Goal: Task Accomplishment & Management: Use online tool/utility

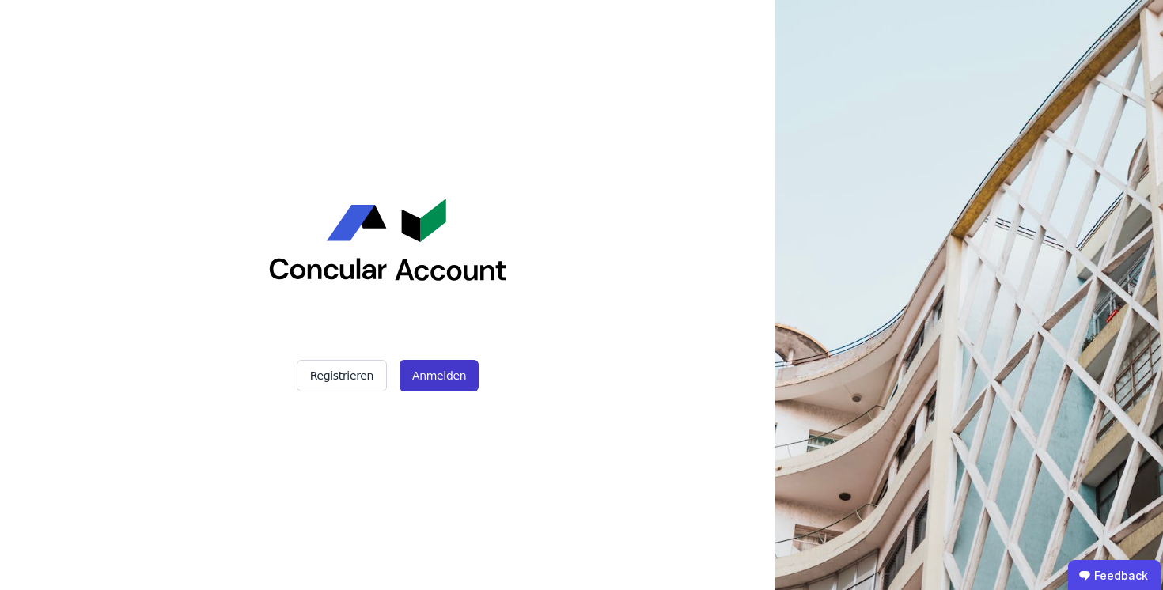
click at [439, 376] on button "Anmelden" at bounding box center [439, 376] width 79 height 32
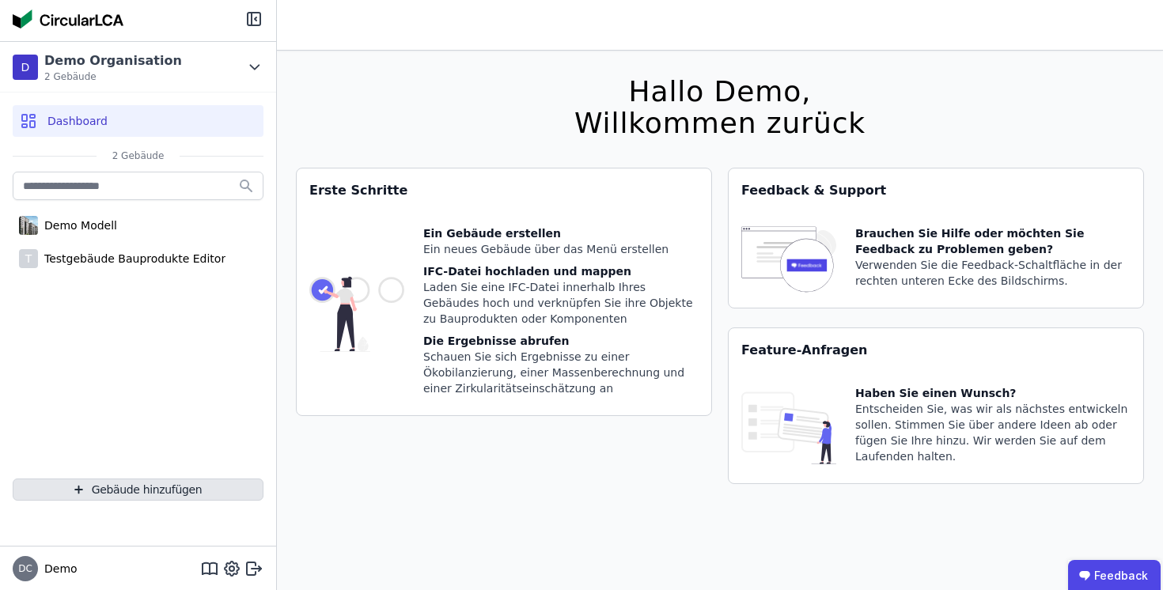
click at [111, 487] on button "Gebäude hinzufügen" at bounding box center [138, 490] width 251 height 22
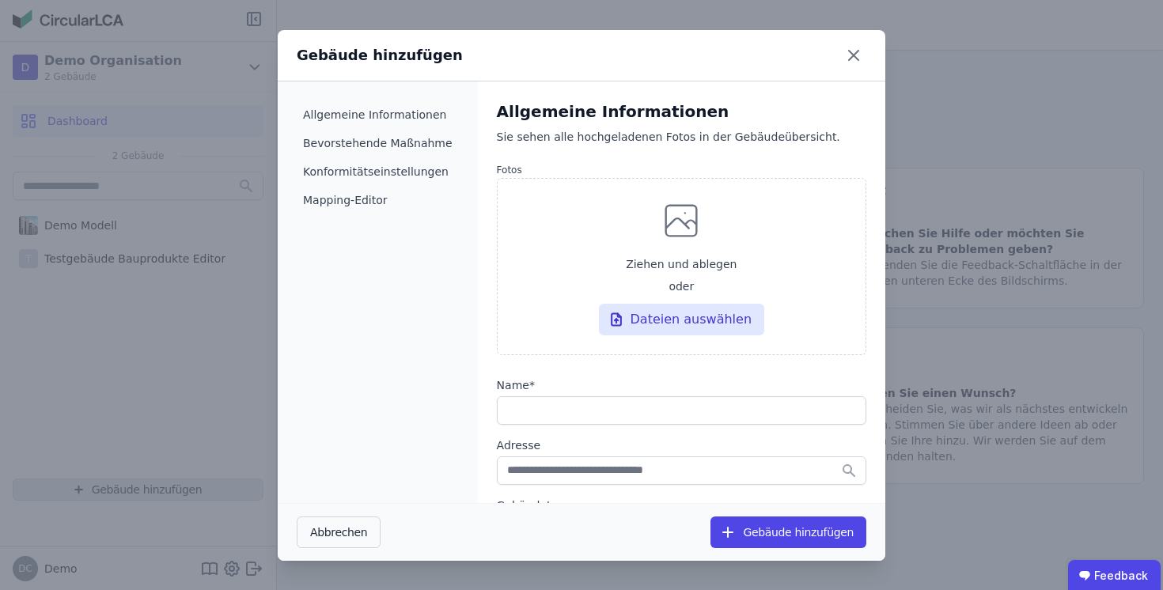
select select "*"
select select "**********"
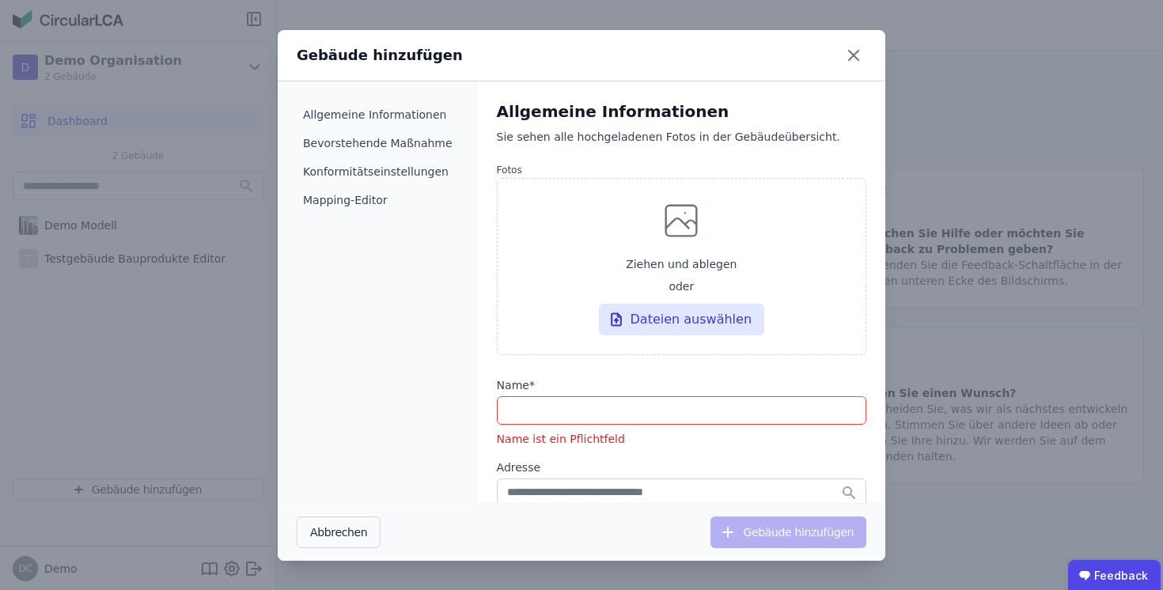
drag, startPoint x: 855, startPoint y: 53, endPoint x: 824, endPoint y: 54, distance: 30.9
click at [855, 53] on icon at bounding box center [853, 55] width 9 height 9
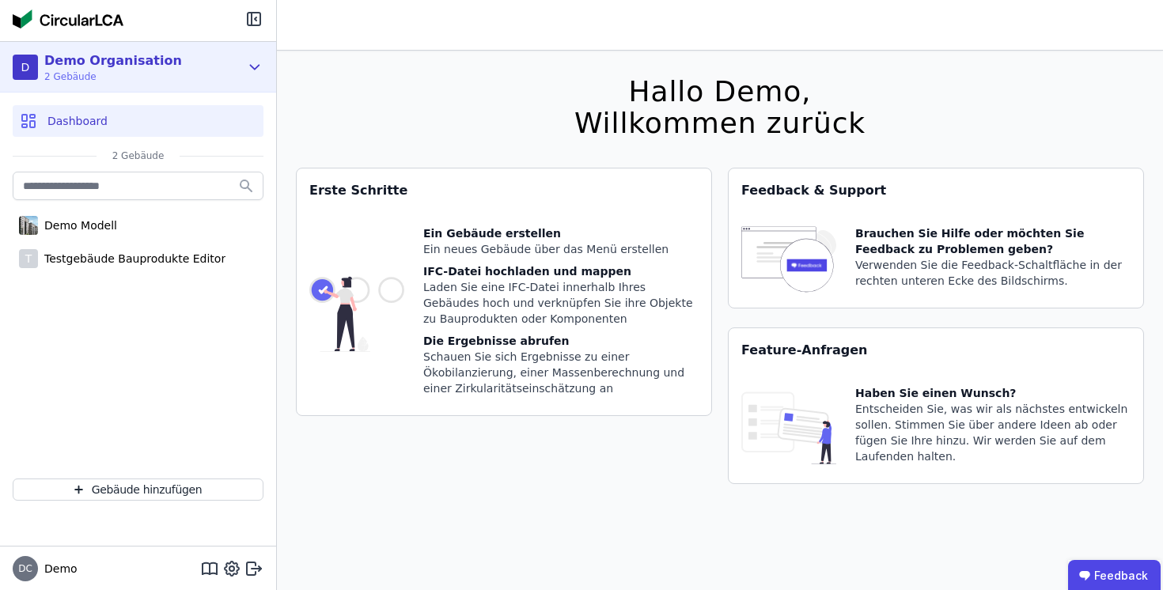
click at [112, 67] on div "Demo Organisation" at bounding box center [113, 60] width 138 height 19
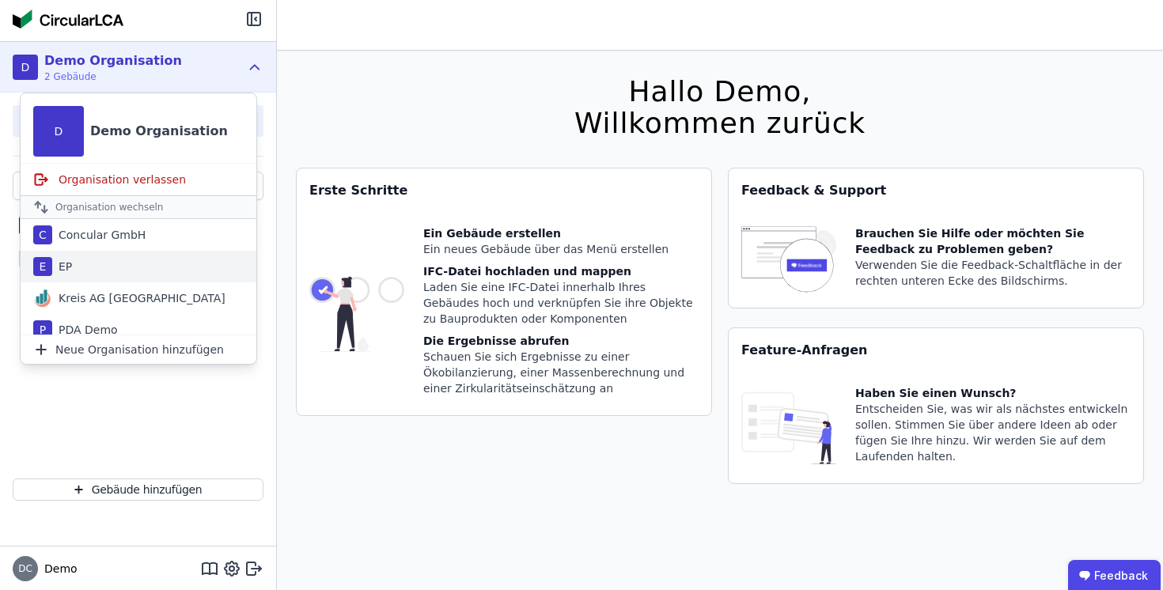
click at [82, 266] on div "E EP" at bounding box center [139, 267] width 236 height 32
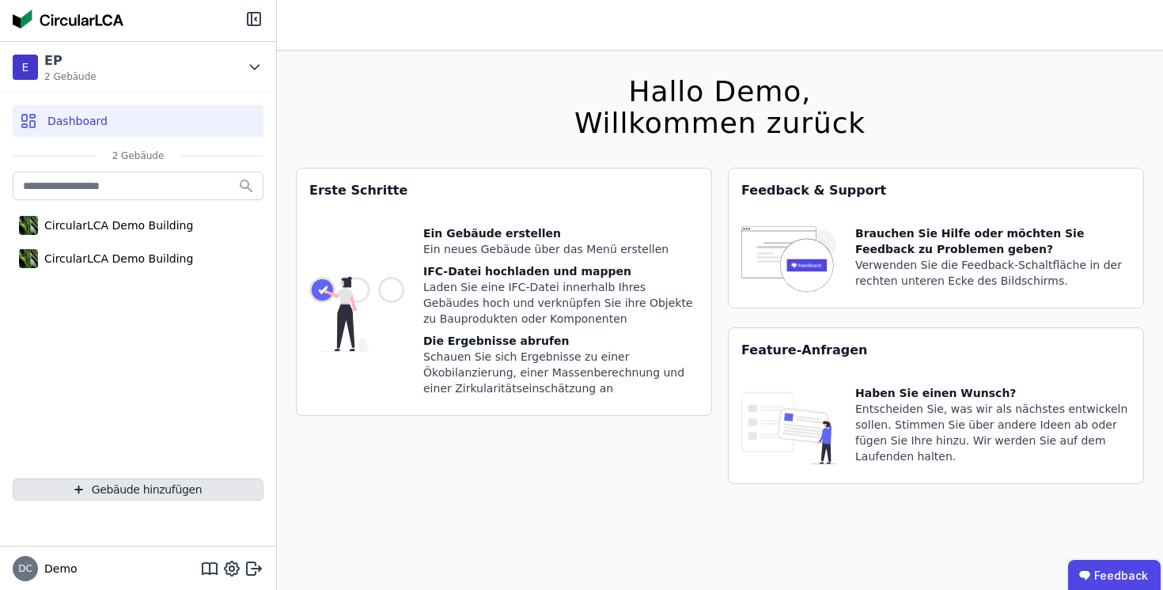
click at [132, 490] on button "Gebäude hinzufügen" at bounding box center [138, 490] width 251 height 22
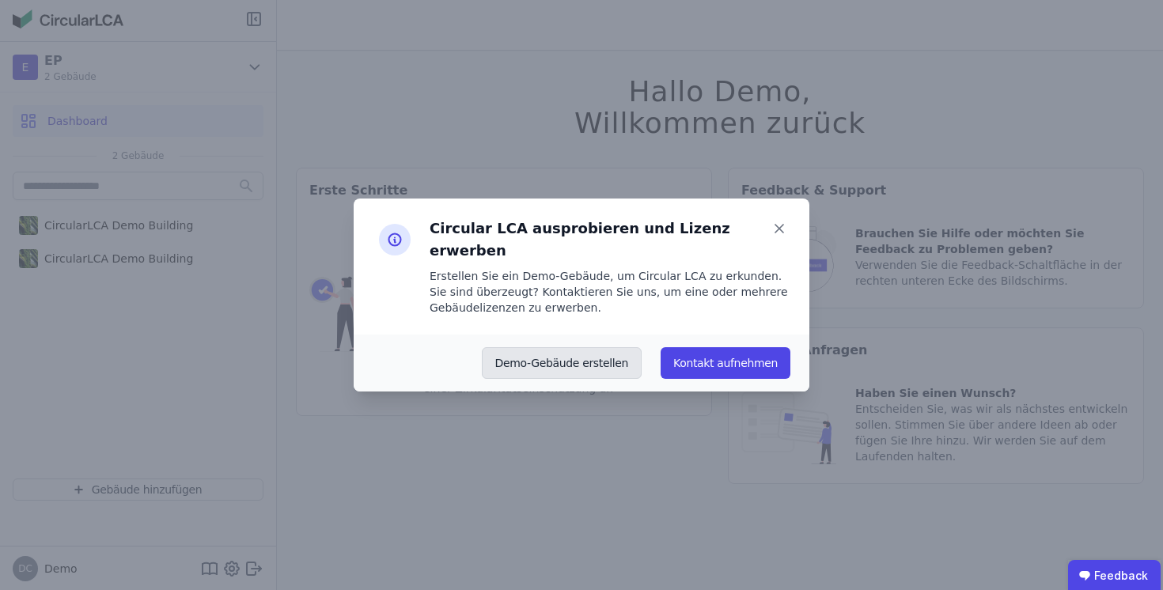
click at [570, 349] on button "Demo-Gebäude erstellen" at bounding box center [562, 363] width 161 height 32
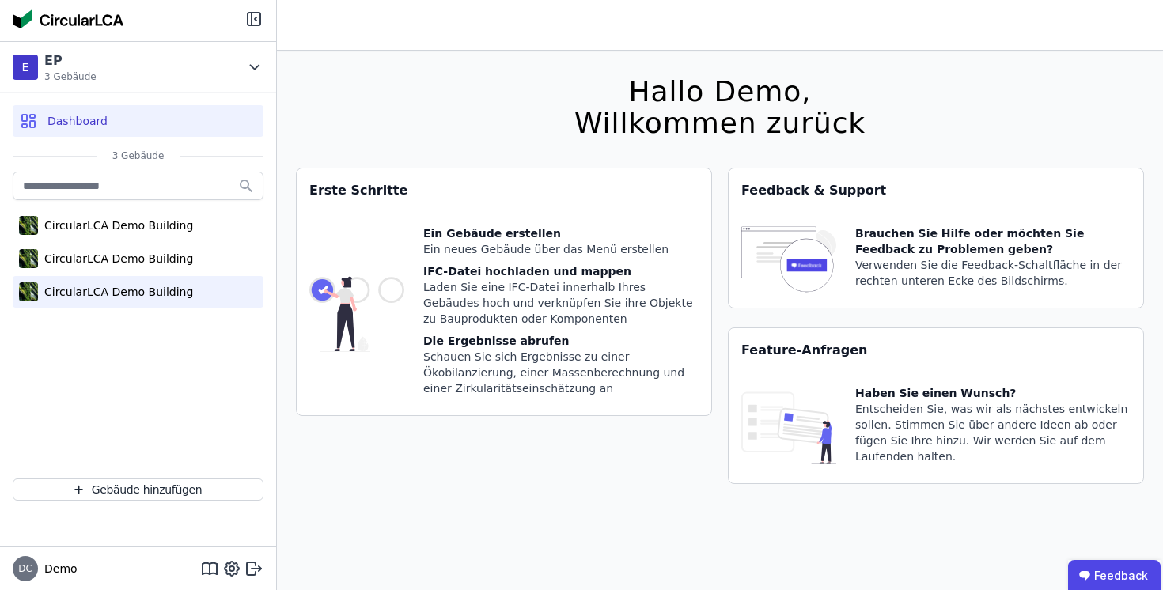
click at [150, 296] on div "CircularLCA Demo Building" at bounding box center [115, 292] width 155 height 16
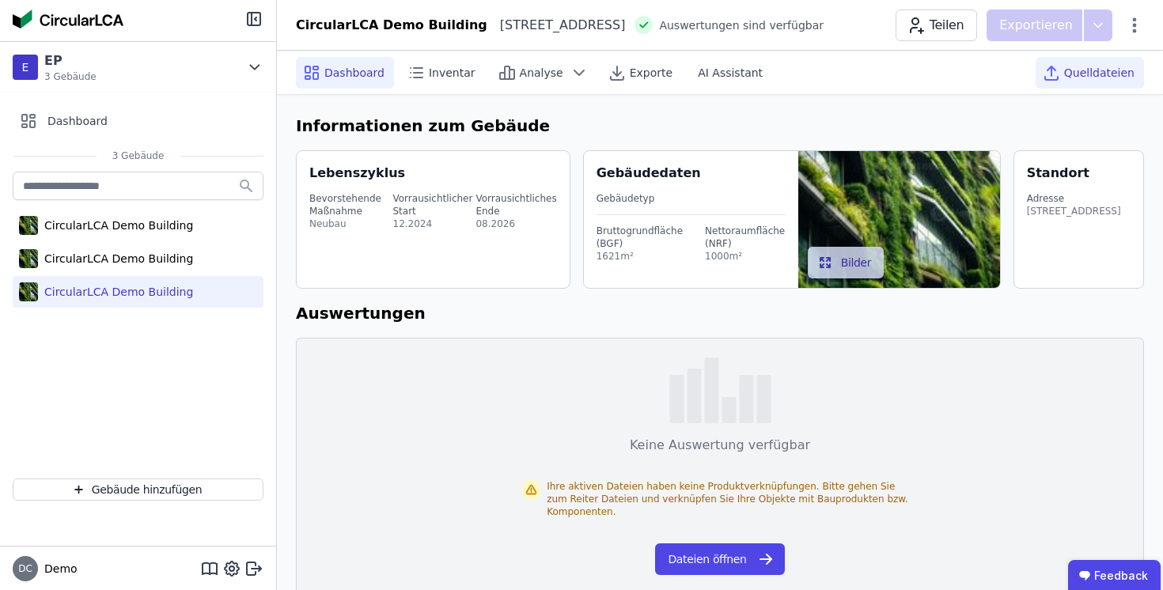
click at [1104, 78] on span "Quelldateien" at bounding box center [1099, 73] width 70 height 16
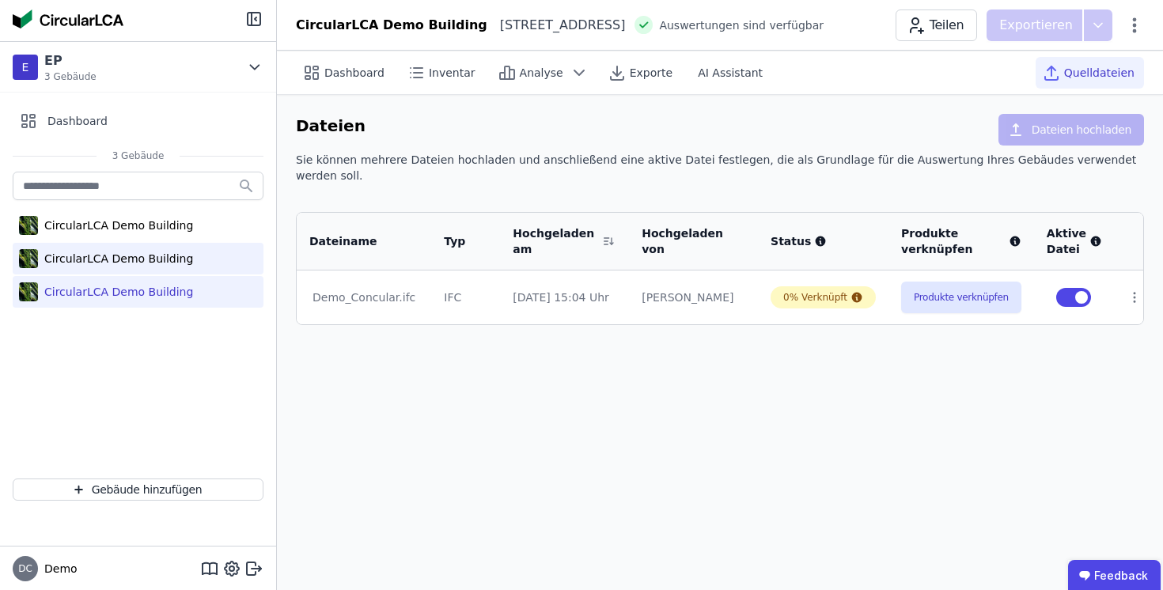
click at [142, 256] on div "CircularLCA Demo Building" at bounding box center [115, 259] width 155 height 16
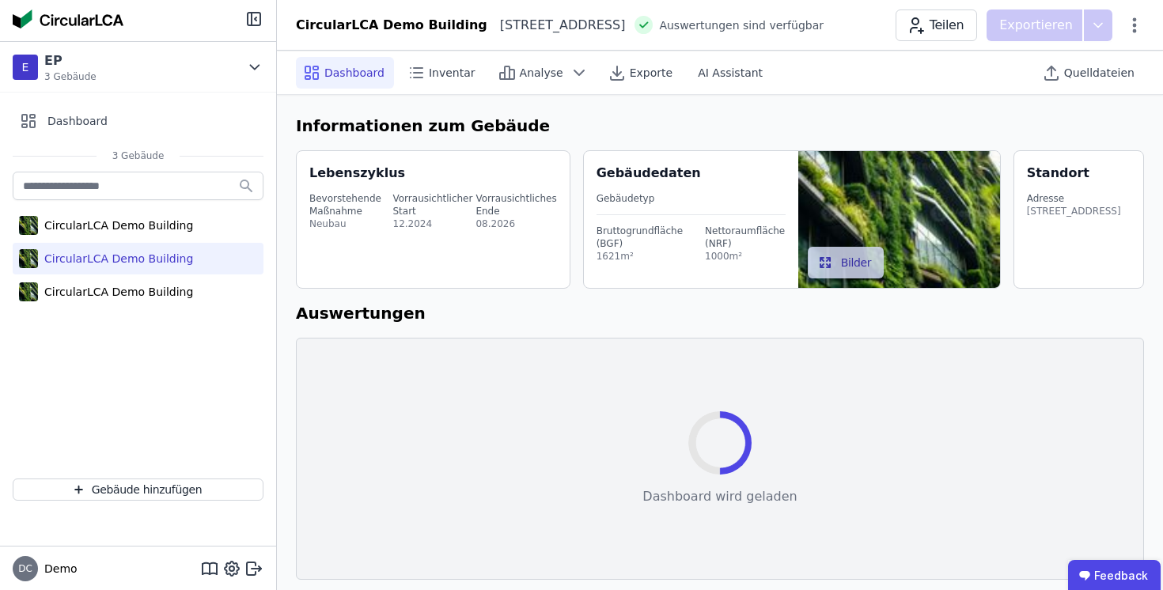
select select "*"
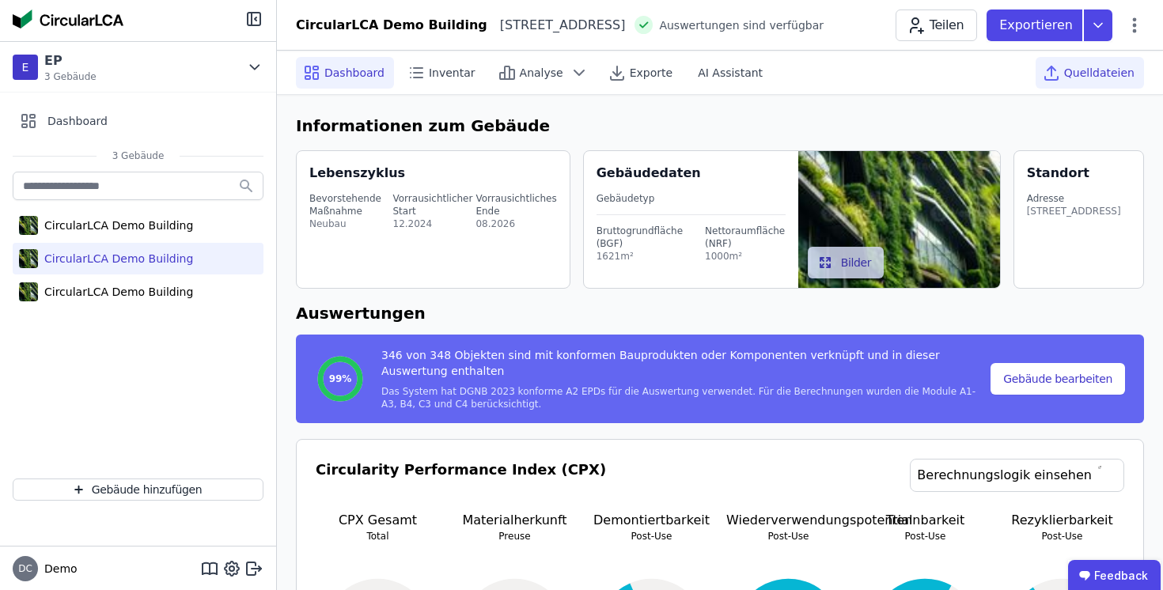
click at [1087, 74] on span "Quelldateien" at bounding box center [1099, 73] width 70 height 16
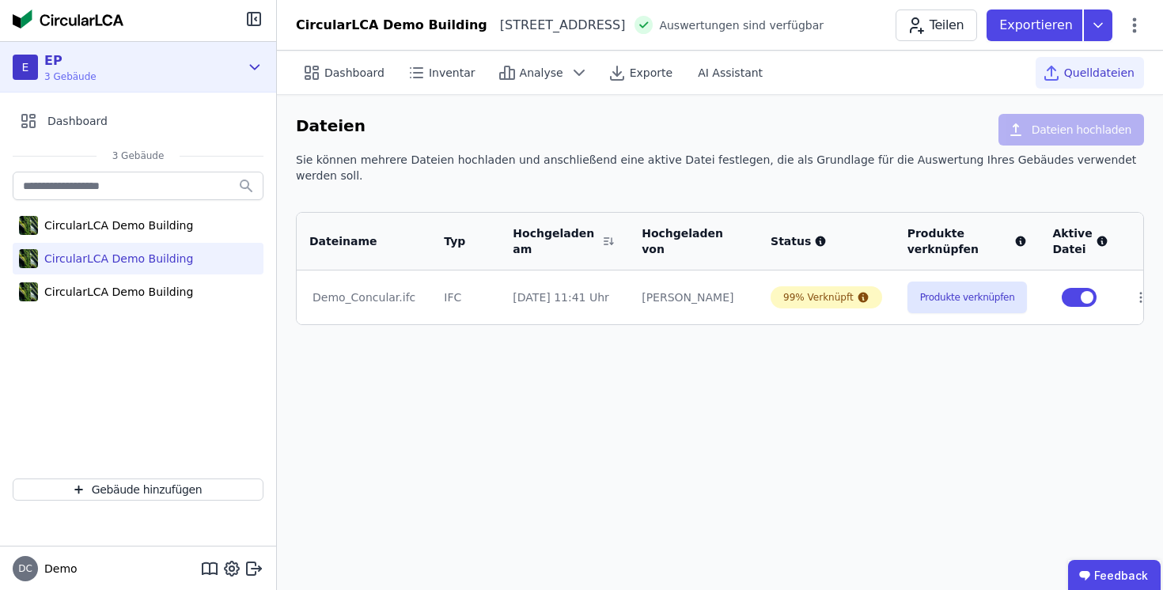
click at [164, 63] on div "E EP 3 Gebäude" at bounding box center [126, 67] width 227 height 32
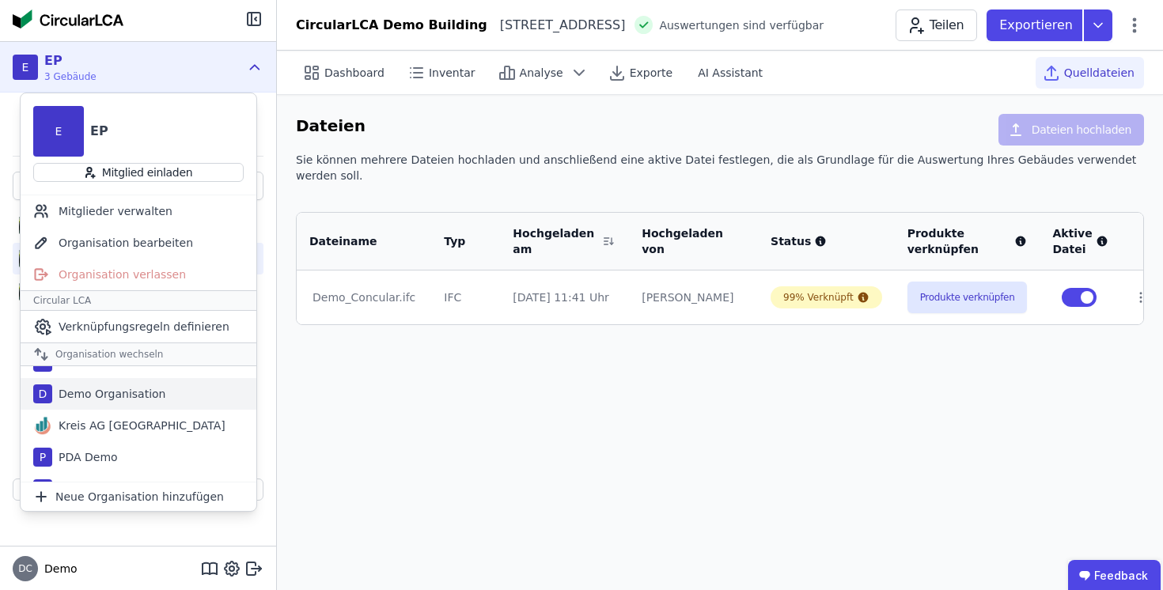
scroll to position [21, 0]
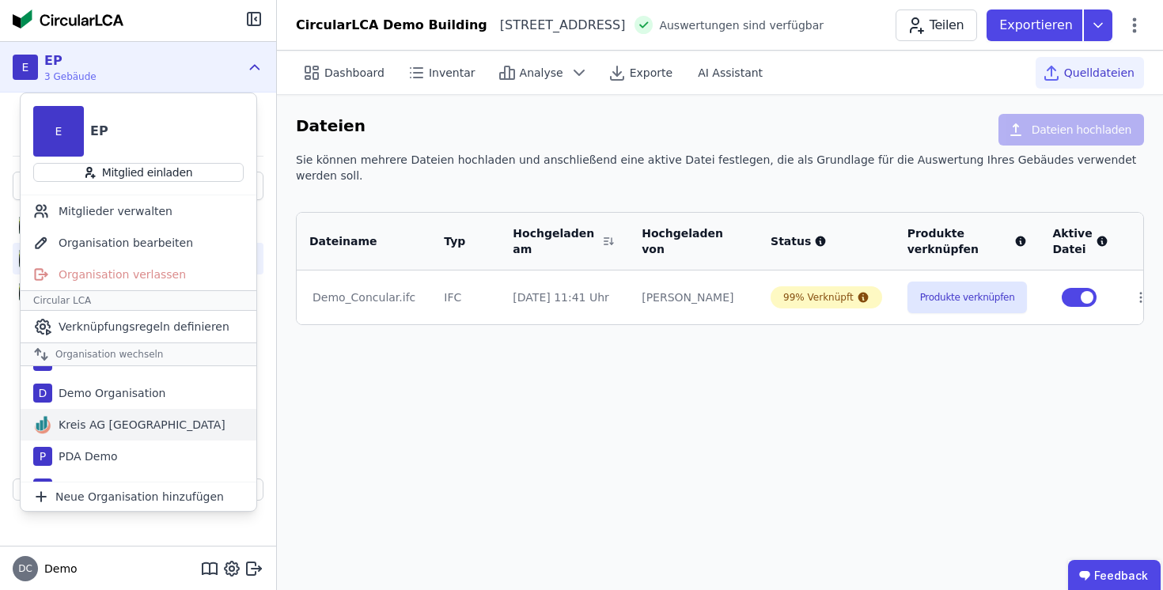
click at [122, 431] on div "Kreis AG [GEOGRAPHIC_DATA]" at bounding box center [138, 425] width 173 height 16
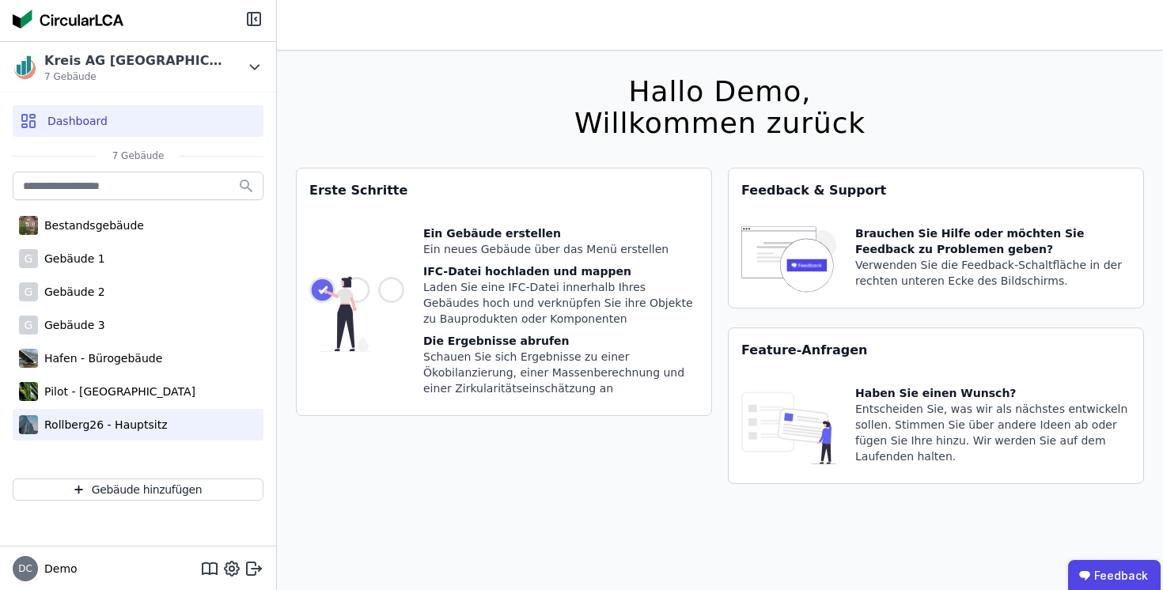
click at [135, 418] on div "Rollberg26 - Hauptsitz" at bounding box center [102, 425] width 129 height 16
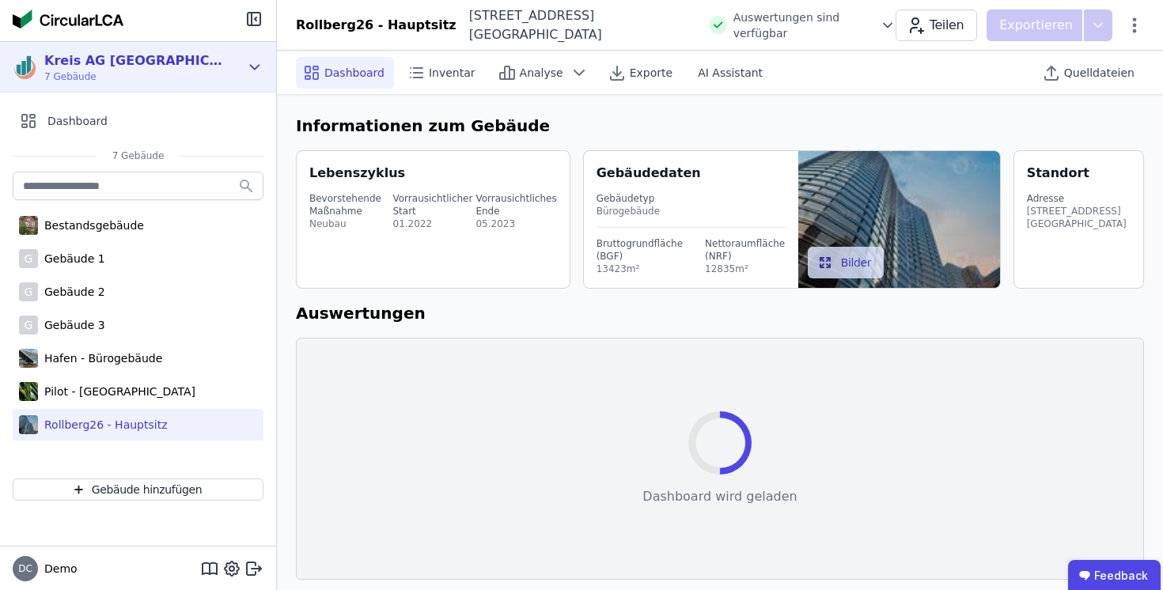
click at [238, 61] on div "Kreis AG [GEOGRAPHIC_DATA] 7 Gebäude" at bounding box center [126, 67] width 227 height 32
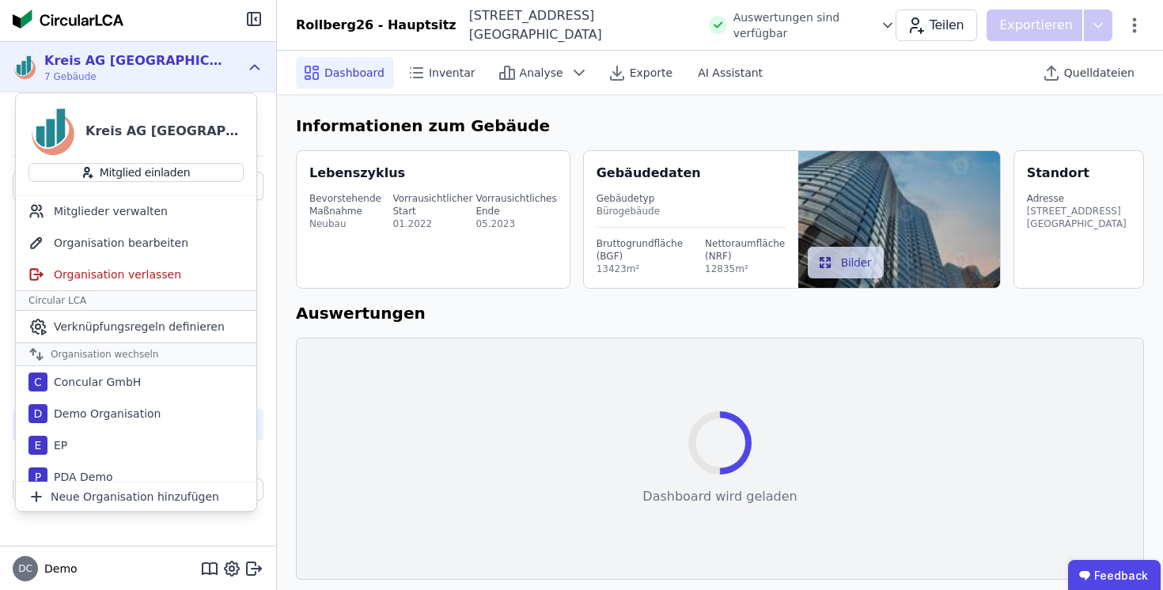
click at [212, 23] on div at bounding box center [138, 20] width 276 height 41
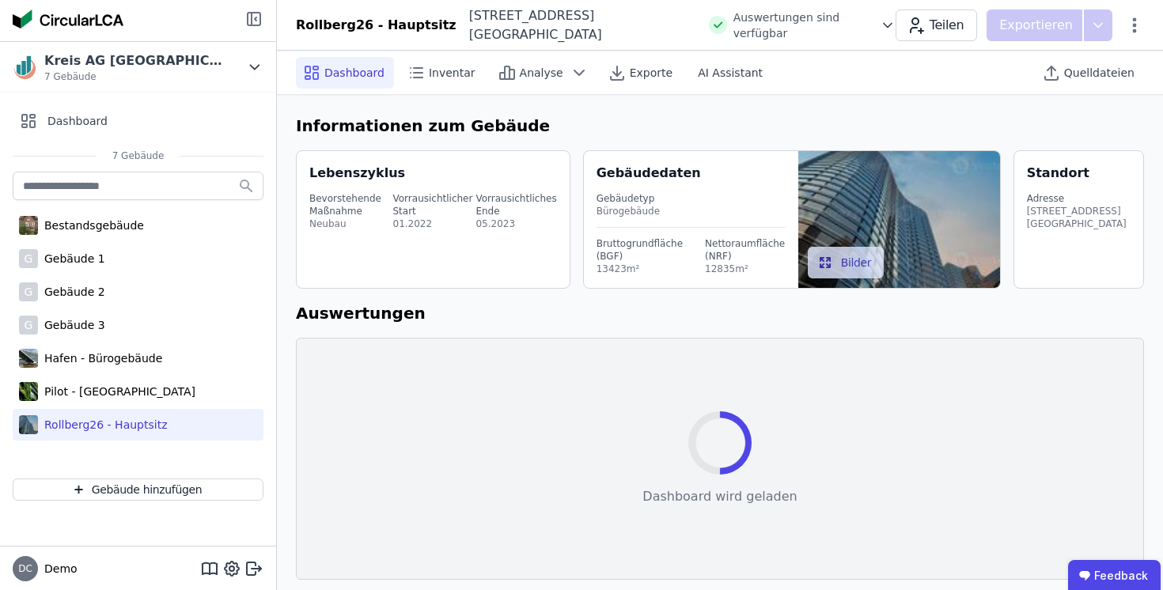
click at [252, 20] on icon at bounding box center [252, 19] width 0 height 13
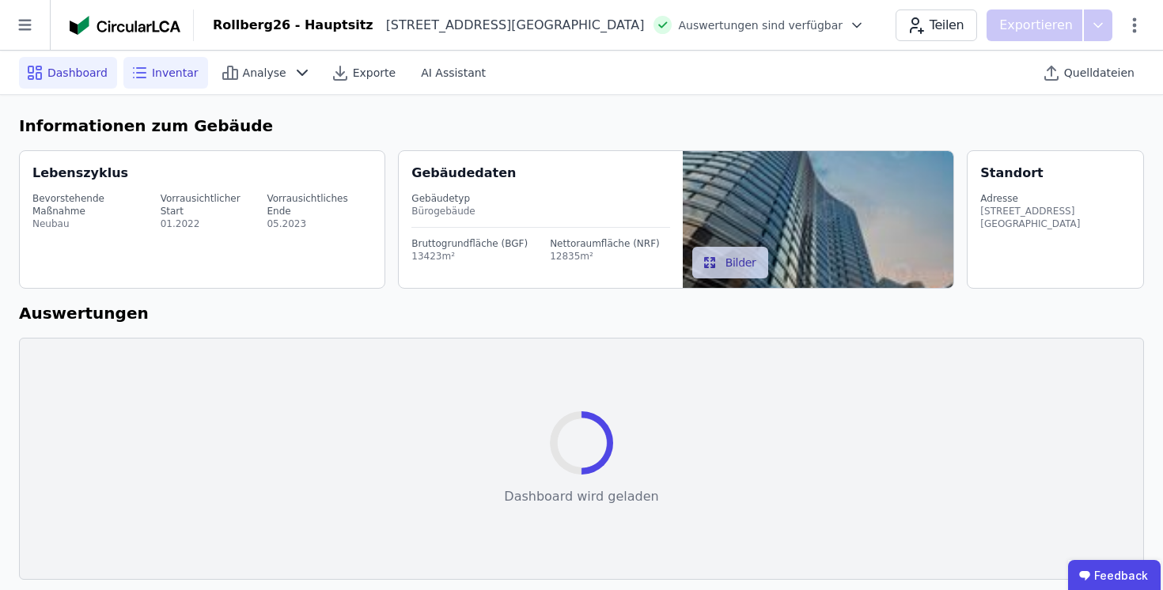
select select "*"
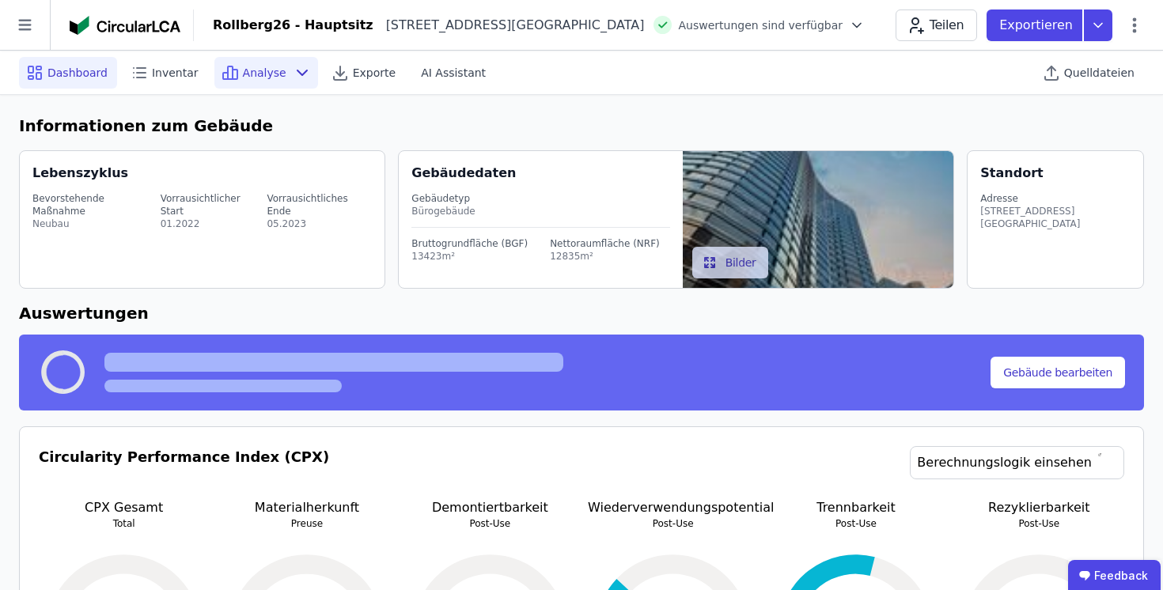
click at [298, 70] on icon at bounding box center [302, 72] width 9 height 5
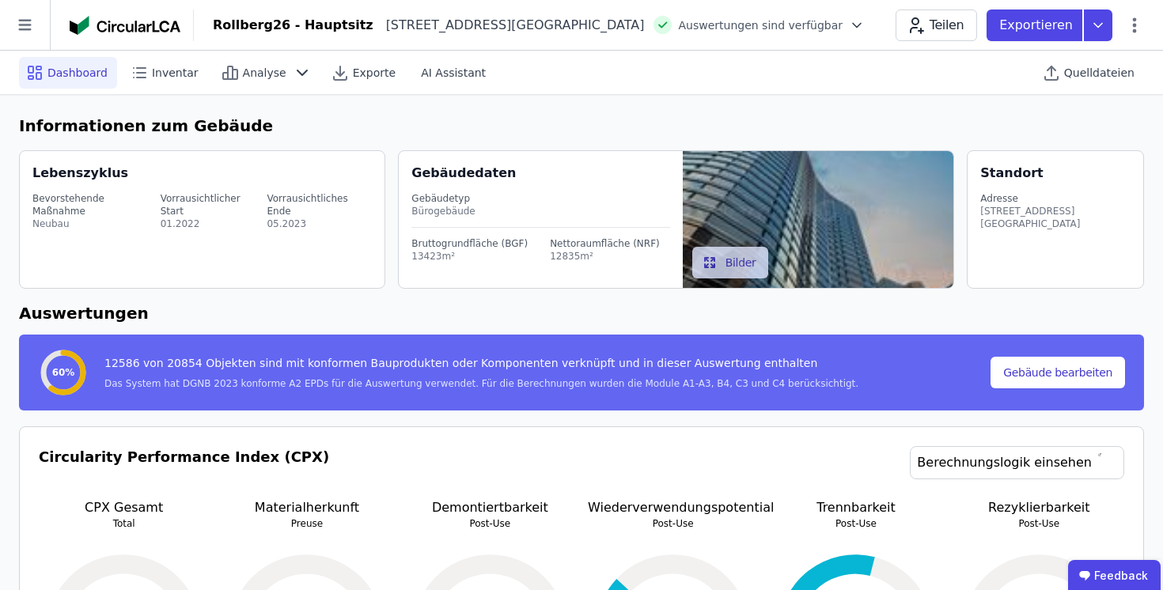
click at [65, 65] on span "Dashboard" at bounding box center [77, 73] width 60 height 16
select select "*"
click at [293, 71] on icon at bounding box center [302, 72] width 19 height 19
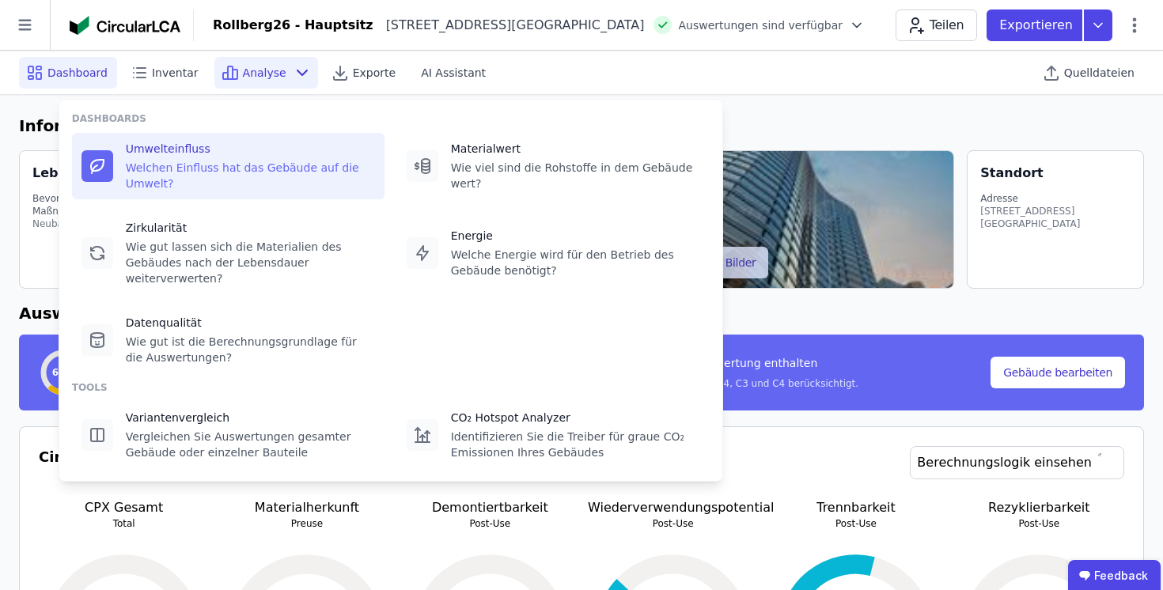
click at [190, 173] on div "Welchen Einfluss hat das Gebäude auf die Umwelt?" at bounding box center [250, 176] width 249 height 32
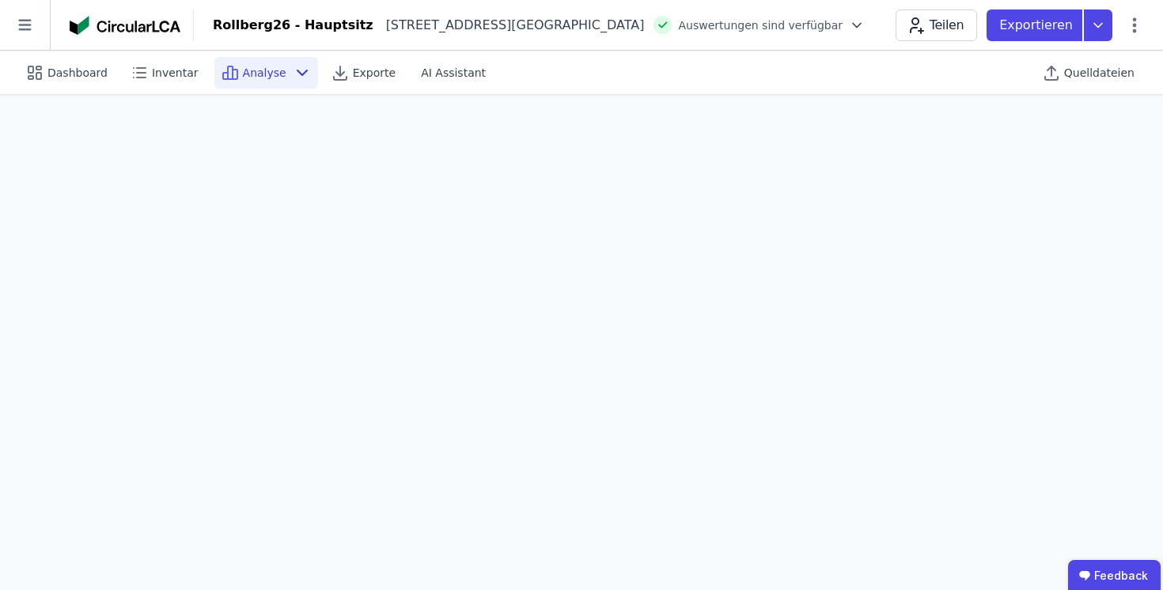
click at [274, 73] on span "Analyse" at bounding box center [265, 73] width 44 height 16
click at [1098, 73] on span "Quelldateien" at bounding box center [1099, 73] width 70 height 16
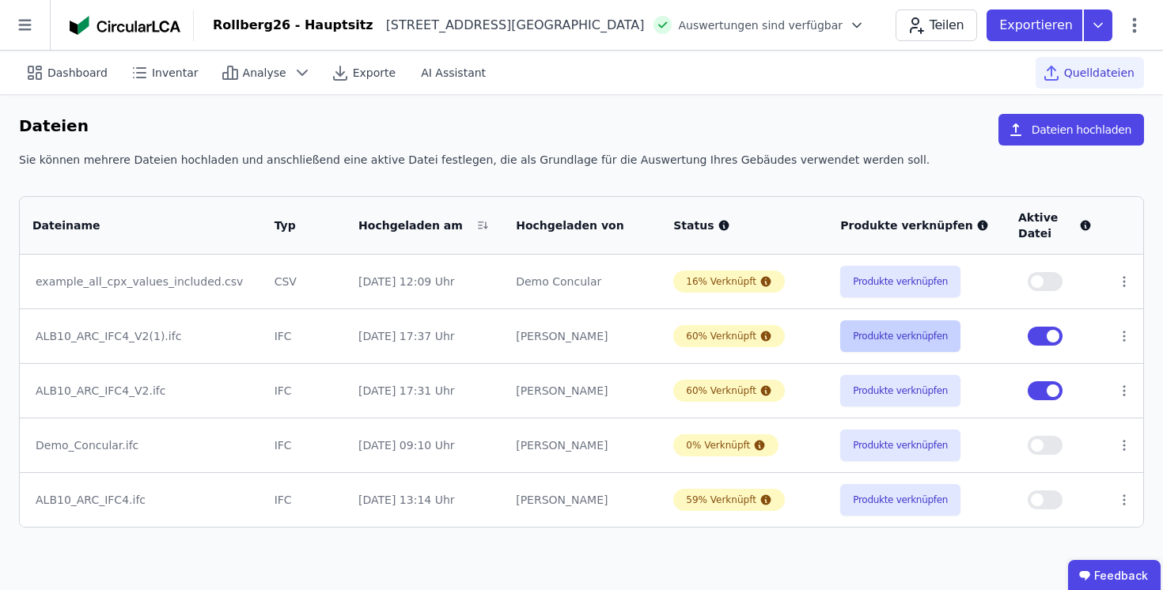
click at [902, 336] on button "Produkte verknüpfen" at bounding box center [900, 337] width 120 height 32
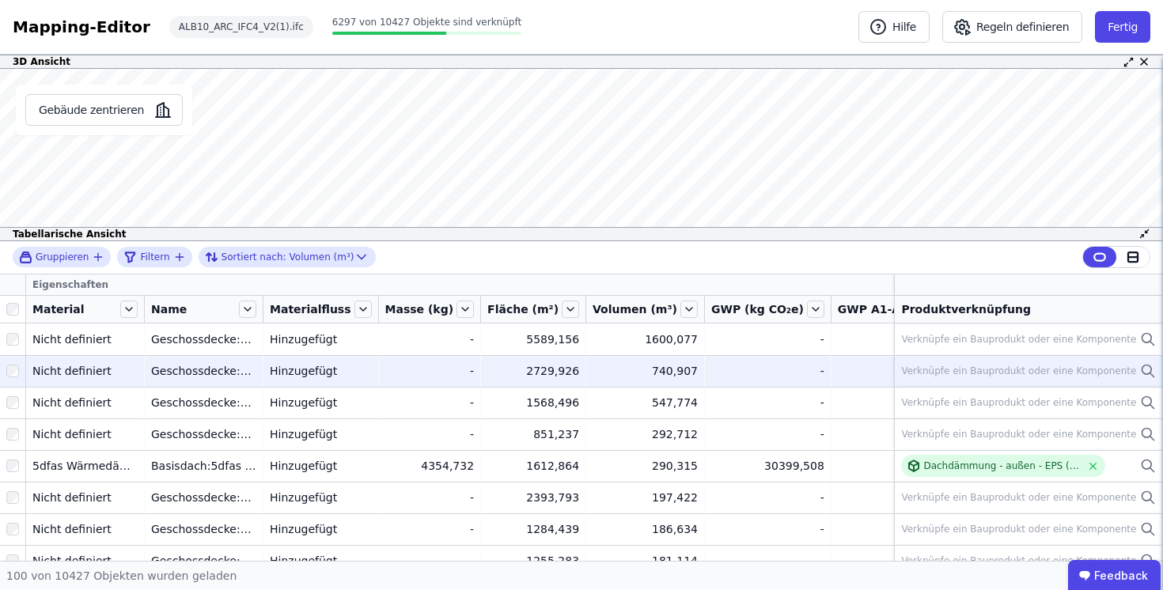
click at [1152, 370] on icon at bounding box center [1148, 371] width 16 height 19
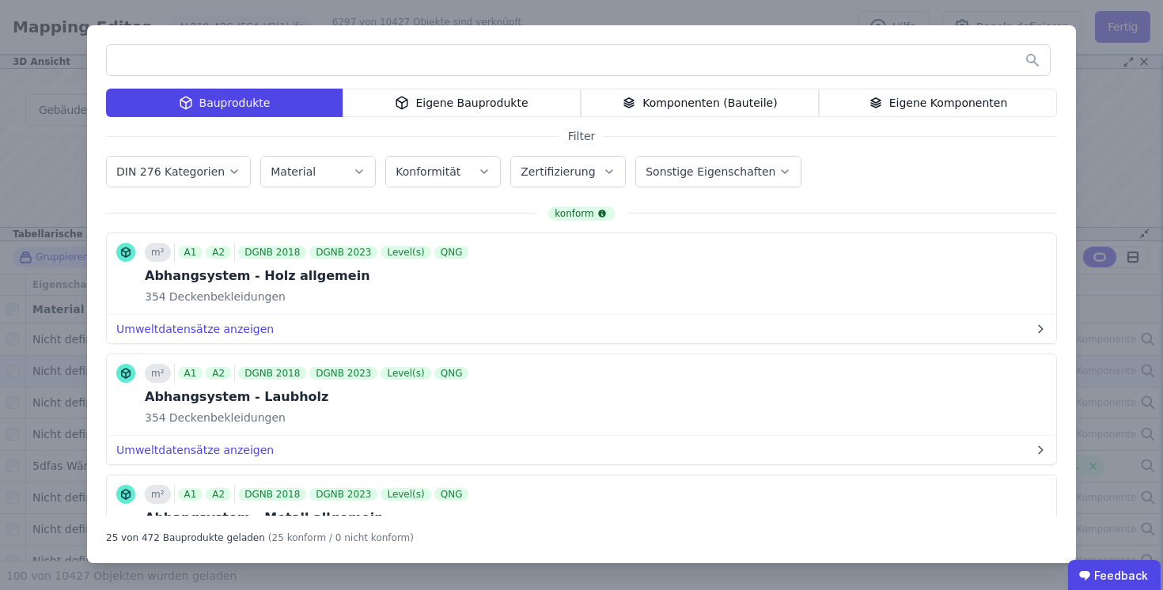
click at [787, 107] on div "Komponenten (Bauteile)" at bounding box center [700, 103] width 238 height 28
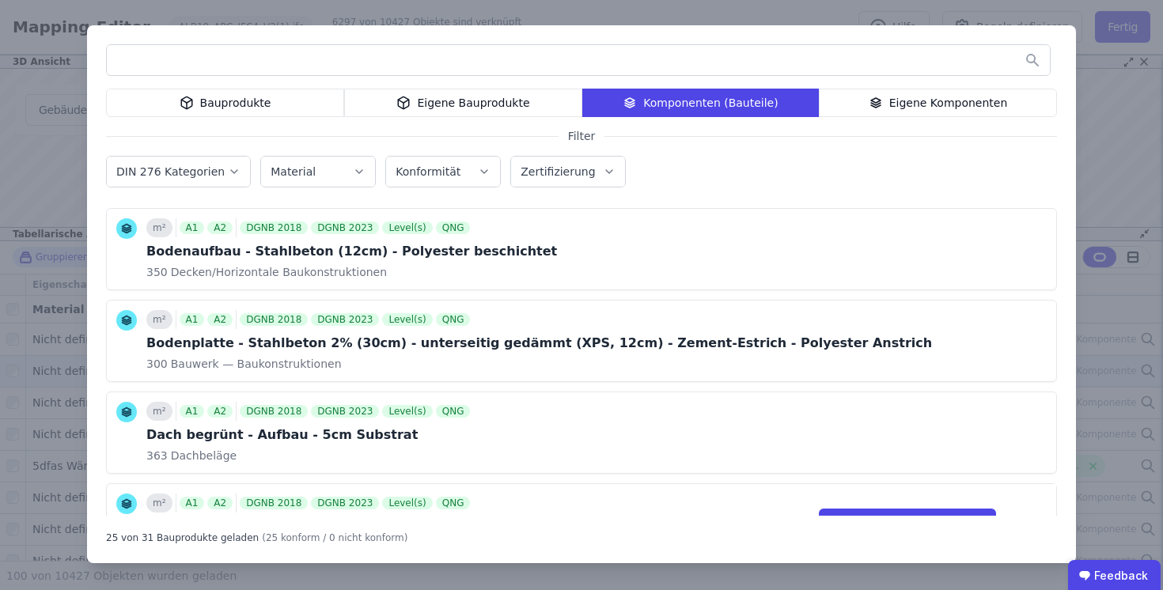
scroll to position [294, 0]
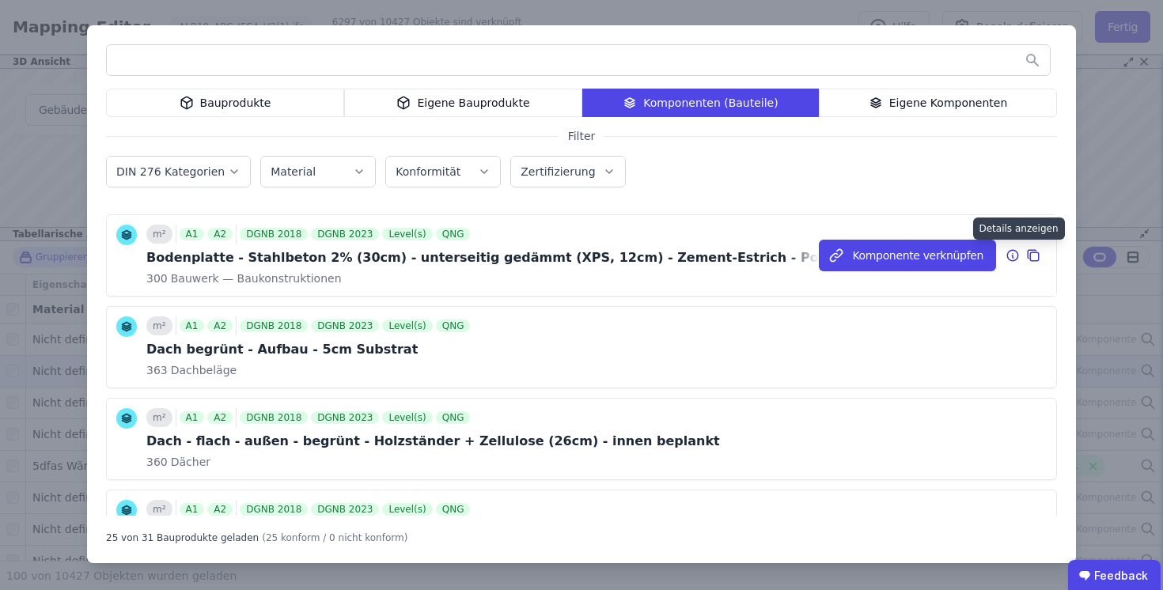
click at [1015, 252] on icon at bounding box center [1013, 255] width 14 height 19
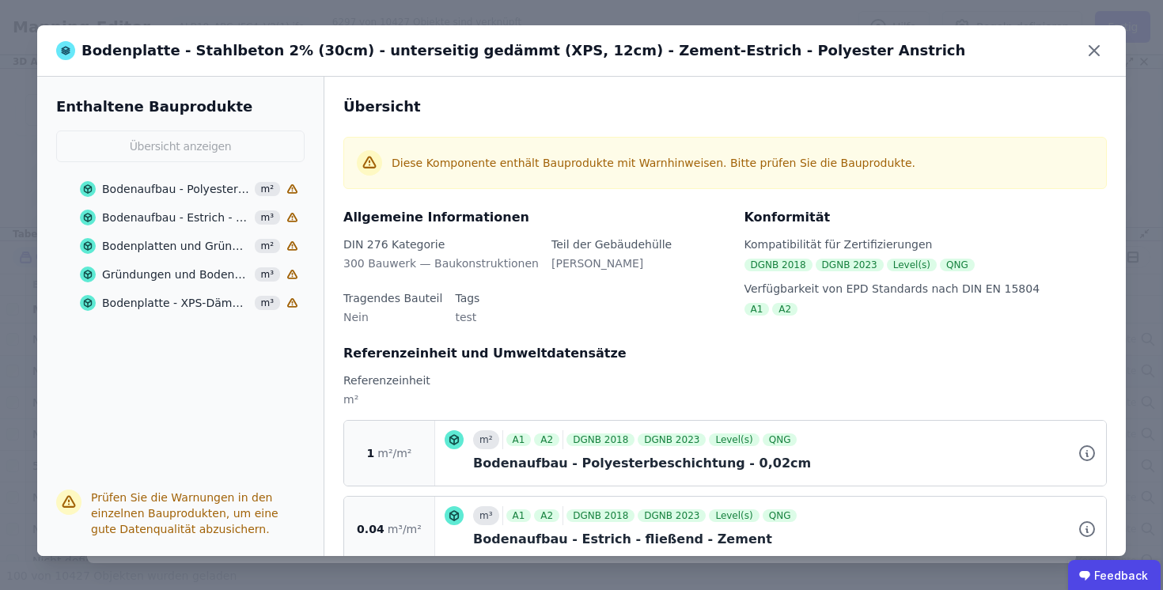
click at [201, 208] on div "Bodenaufbau - Estrich - fließend - Zement m³" at bounding box center [189, 217] width 218 height 28
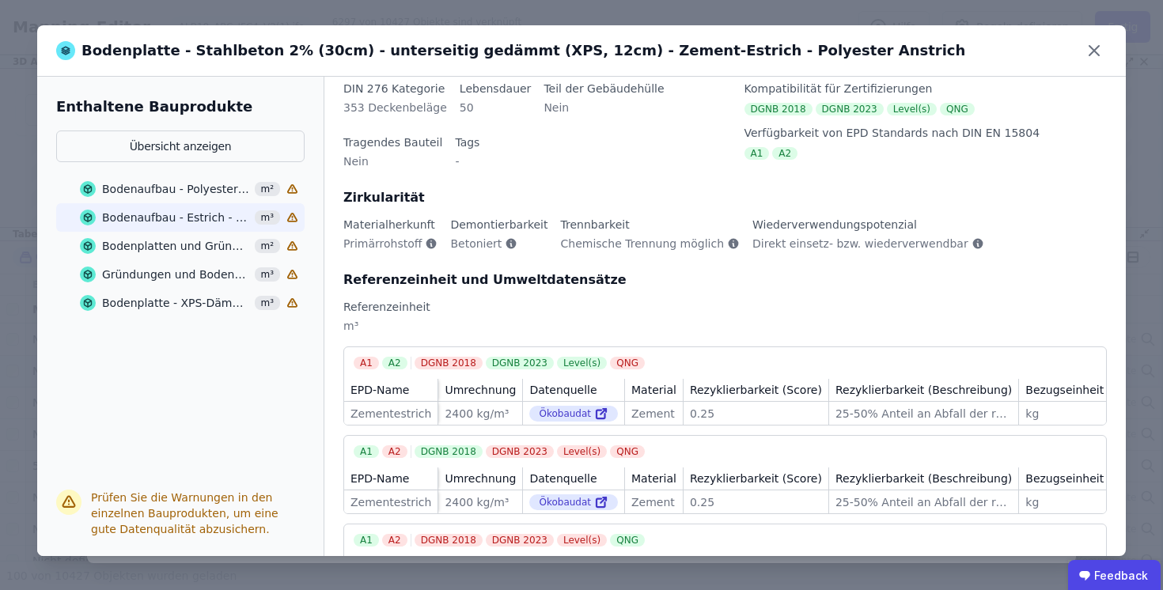
scroll to position [181, 0]
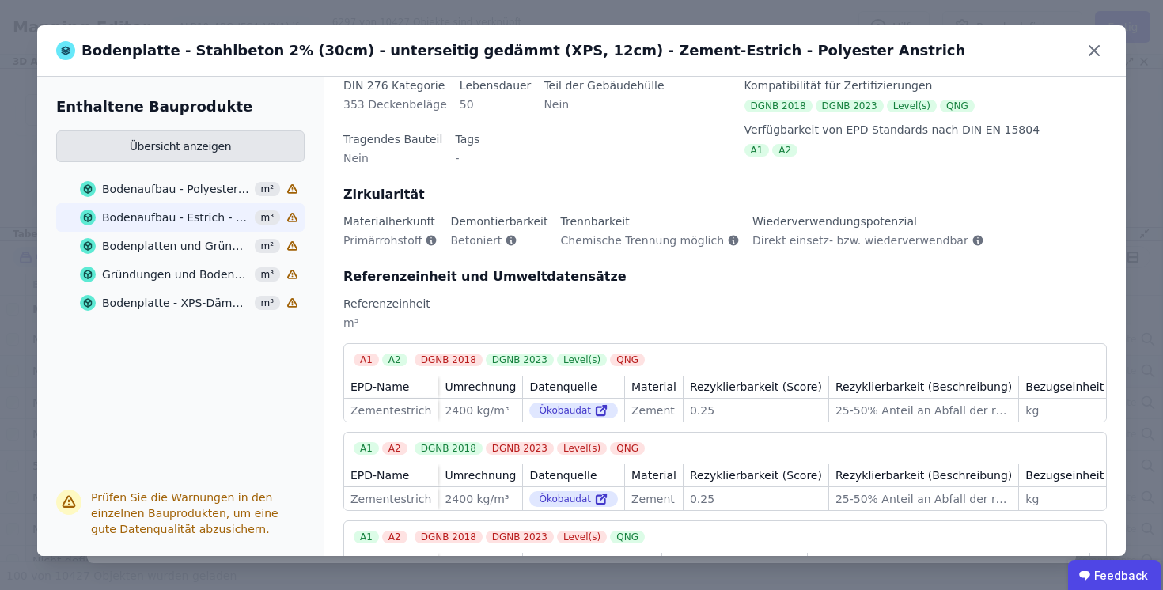
click at [242, 143] on button "Übersicht anzeigen" at bounding box center [180, 147] width 248 height 32
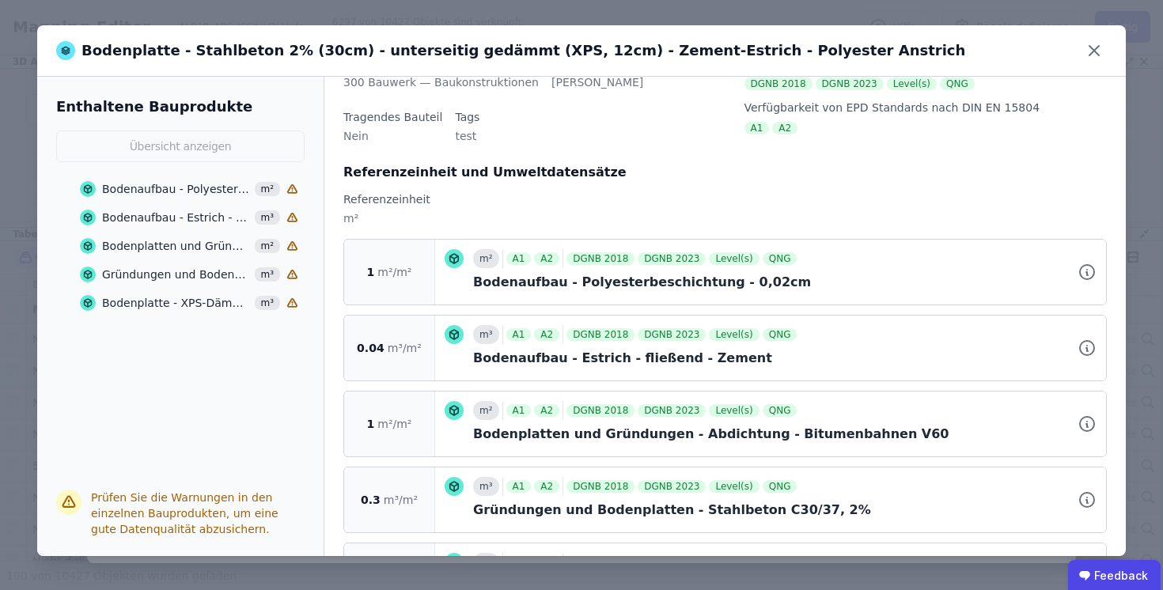
scroll to position [159, 0]
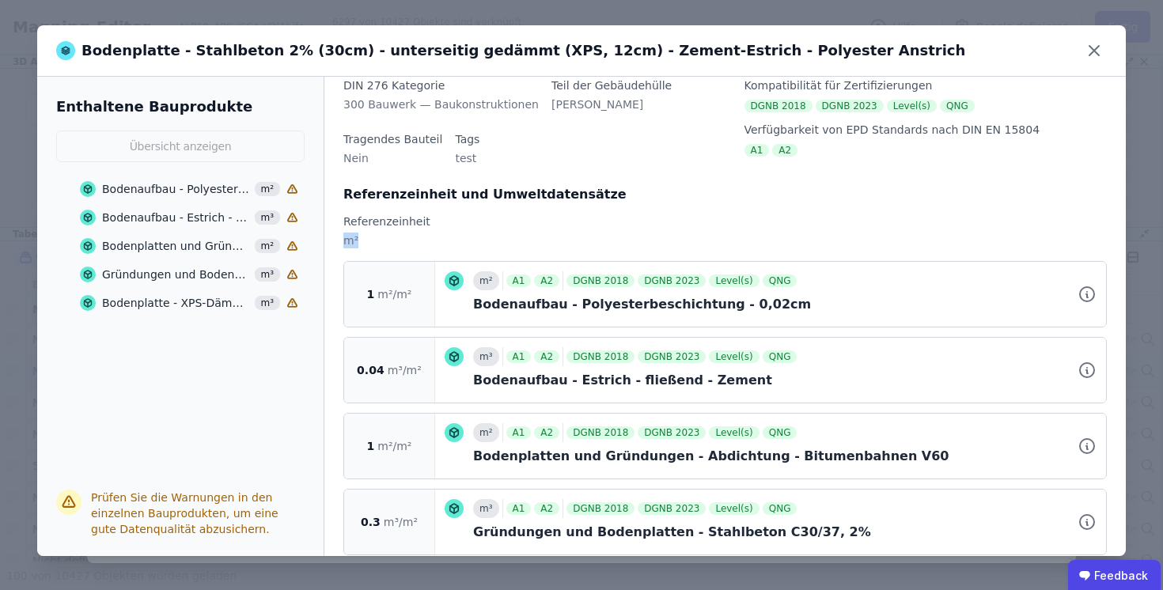
drag, startPoint x: 363, startPoint y: 237, endPoint x: 343, endPoint y: 240, distance: 20.8
click at [343, 240] on div "m²" at bounding box center [725, 247] width 764 height 28
click at [369, 240] on div "m²" at bounding box center [725, 247] width 764 height 28
click at [1097, 51] on icon at bounding box center [1094, 50] width 25 height 25
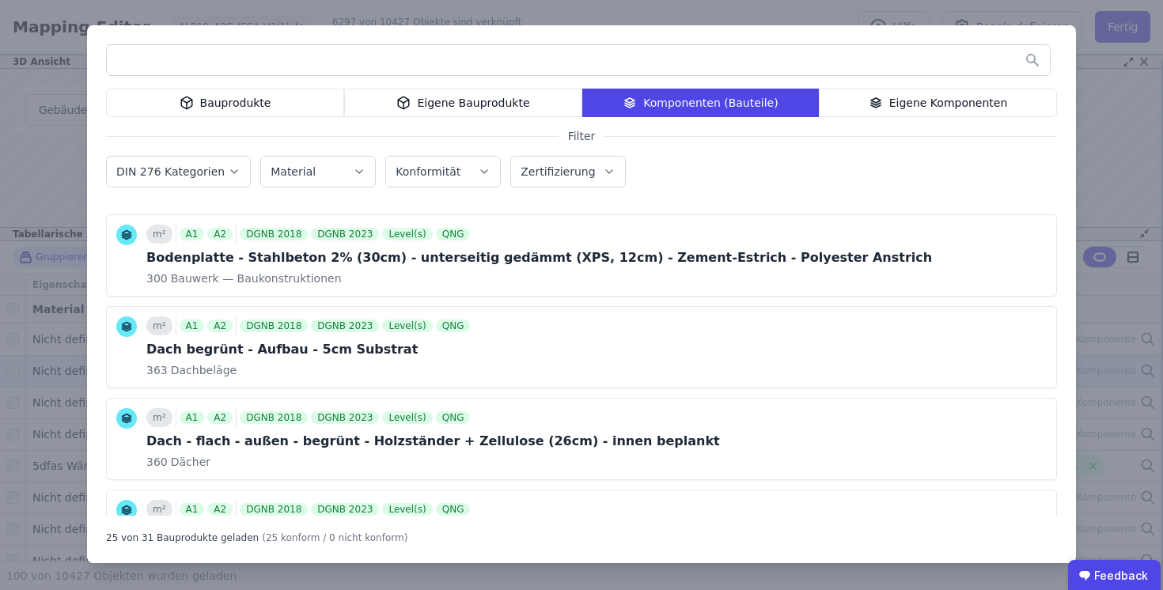
scroll to position [0, 0]
click at [1131, 143] on div "Bauprodukte Eigene Bauprodukte Komponenten (Bauteile) Eigene Komponenten Filter…" at bounding box center [581, 295] width 1163 height 590
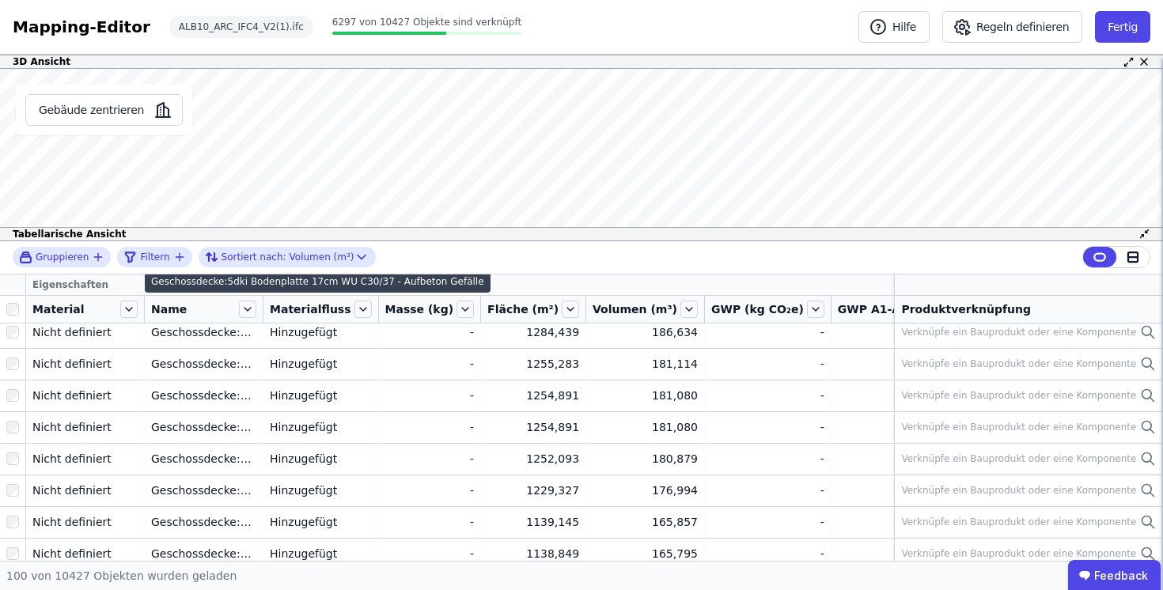
scroll to position [203, 0]
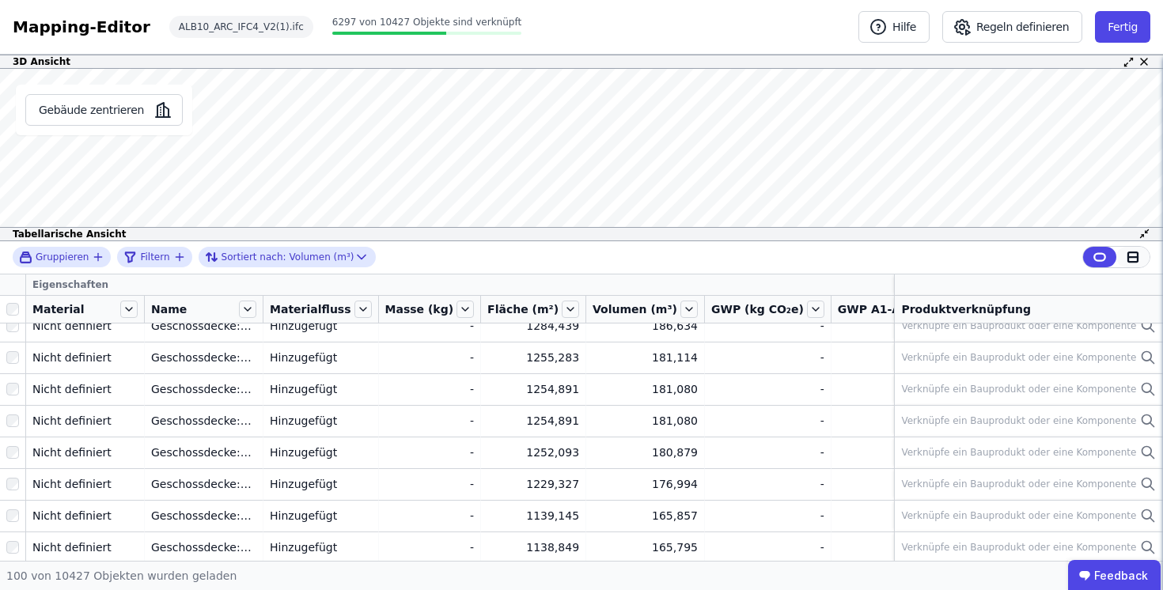
click at [1135, 257] on icon at bounding box center [1132, 257] width 9 height 0
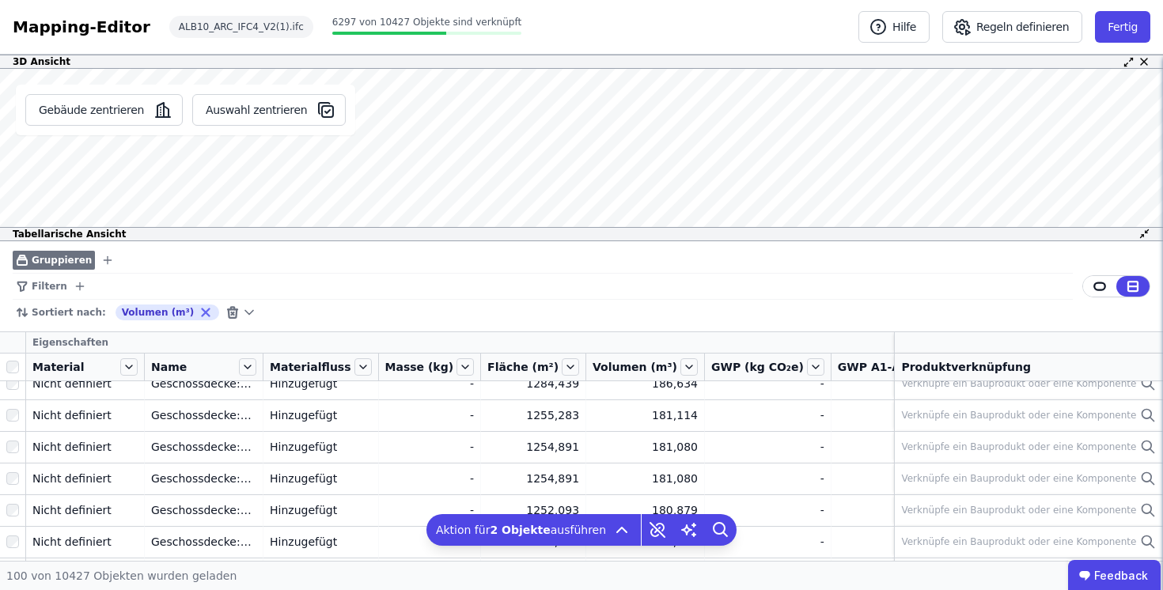
click at [355, 264] on div "Gruppieren" at bounding box center [543, 261] width 1060 height 26
click at [1117, 27] on button "Fertig" at bounding box center [1122, 27] width 55 height 32
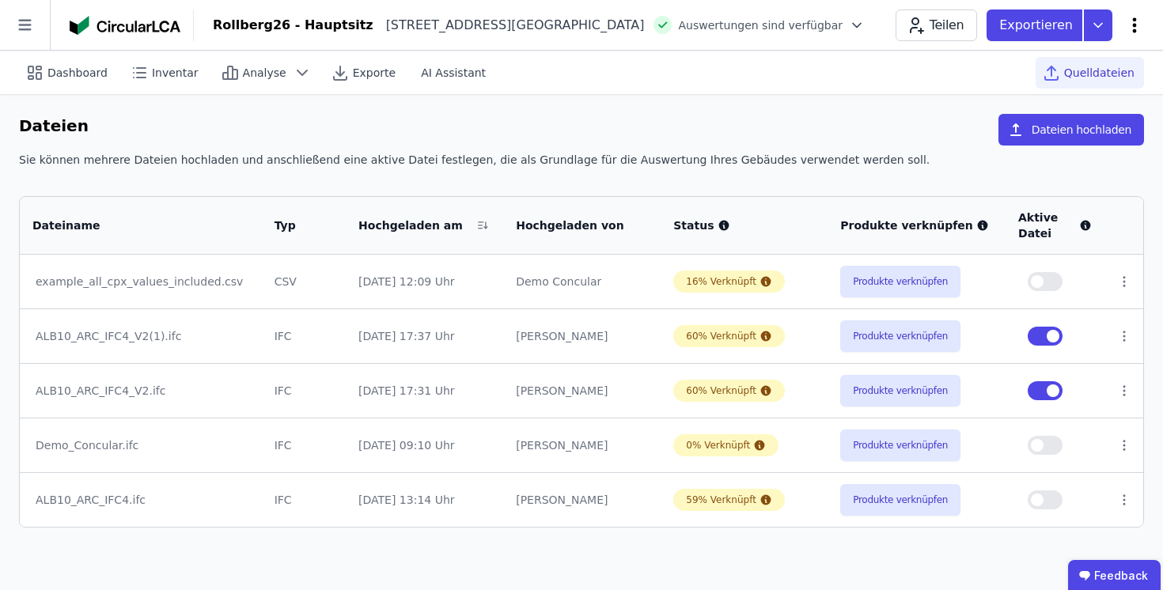
click at [1136, 25] on icon at bounding box center [1134, 25] width 19 height 19
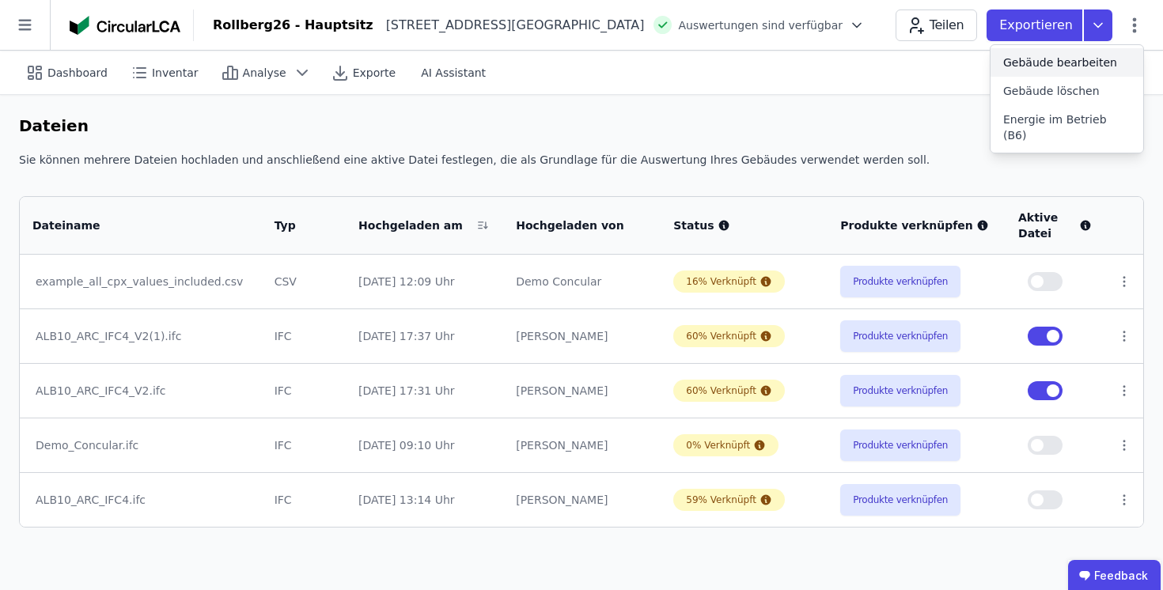
click at [1095, 56] on span "Gebäude bearbeiten" at bounding box center [1060, 63] width 114 height 16
select select "**********"
select select "*"
select select "**********"
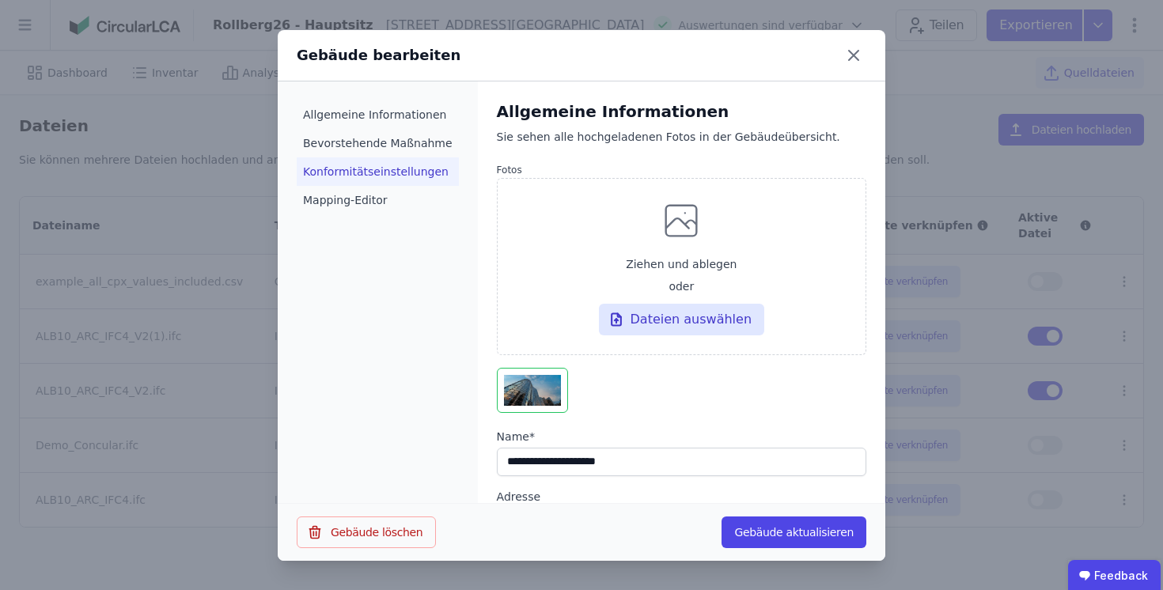
click at [340, 171] on li "Konformitätseinstellungen" at bounding box center [378, 171] width 162 height 28
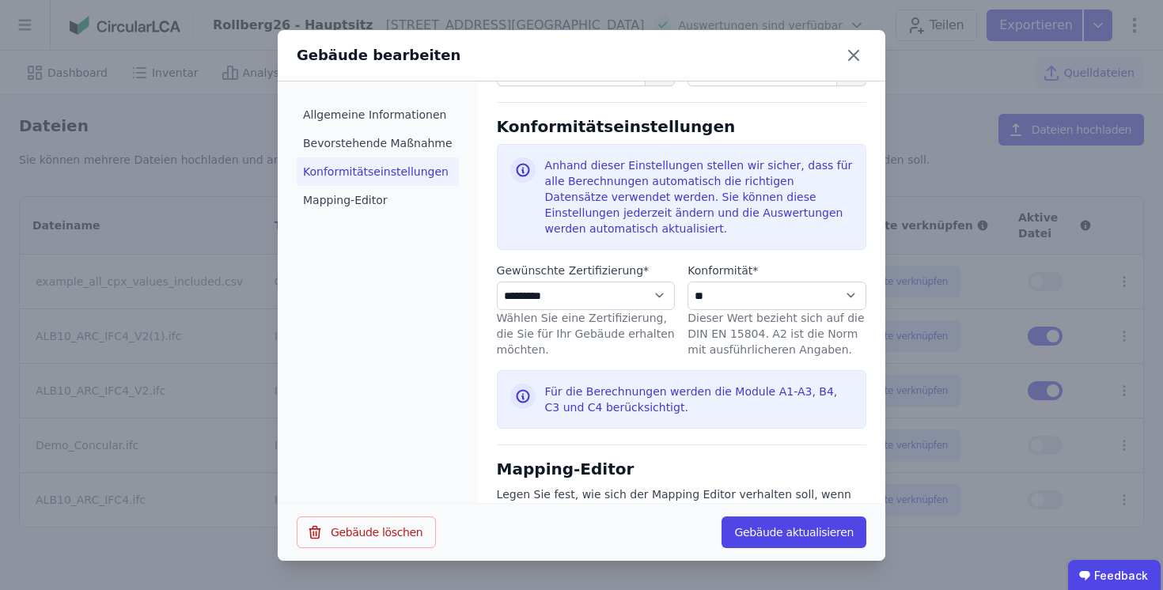
scroll to position [748, 0]
click at [586, 294] on select "**********" at bounding box center [586, 295] width 179 height 28
select select "**********"
click at [497, 281] on select "**********" at bounding box center [586, 295] width 179 height 28
select select "**********"
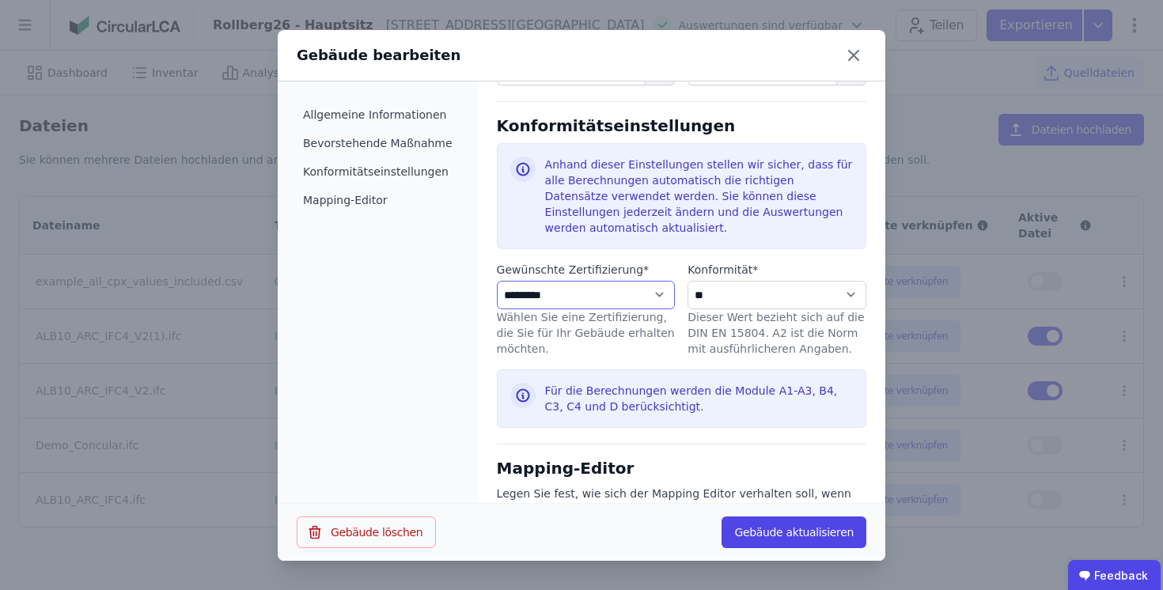
click at [606, 293] on select "**********" at bounding box center [586, 295] width 179 height 28
select select "**********"
click at [497, 281] on select "**********" at bounding box center [586, 295] width 179 height 28
select select "**********"
click at [85, 79] on div "**********" at bounding box center [581, 295] width 1163 height 590
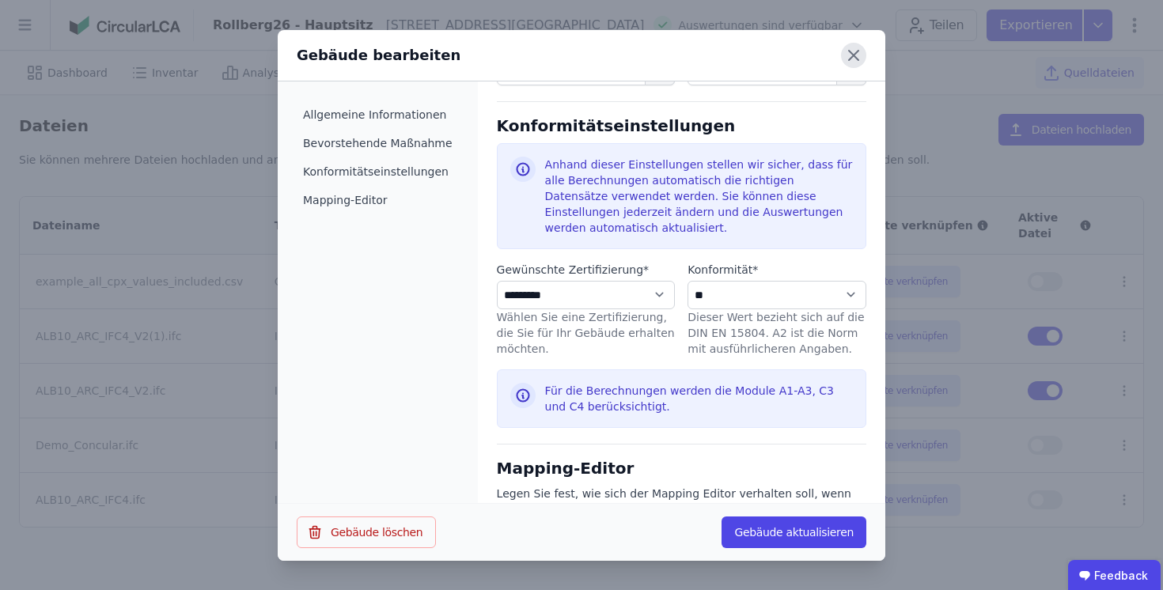
click at [852, 54] on icon at bounding box center [853, 55] width 25 height 25
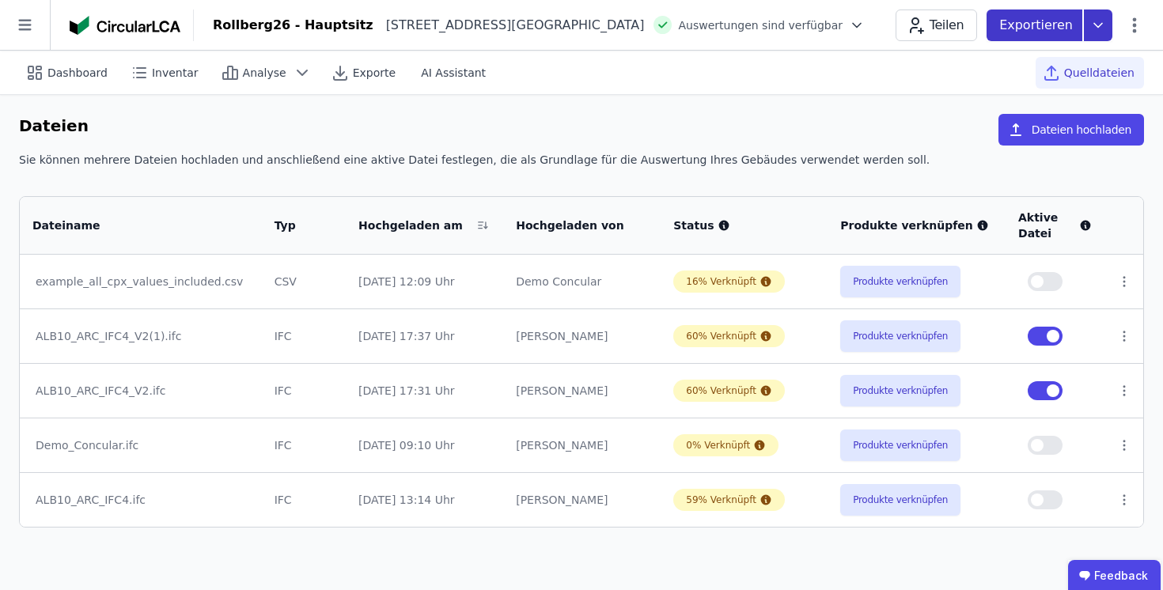
click at [1090, 21] on icon at bounding box center [1098, 25] width 28 height 32
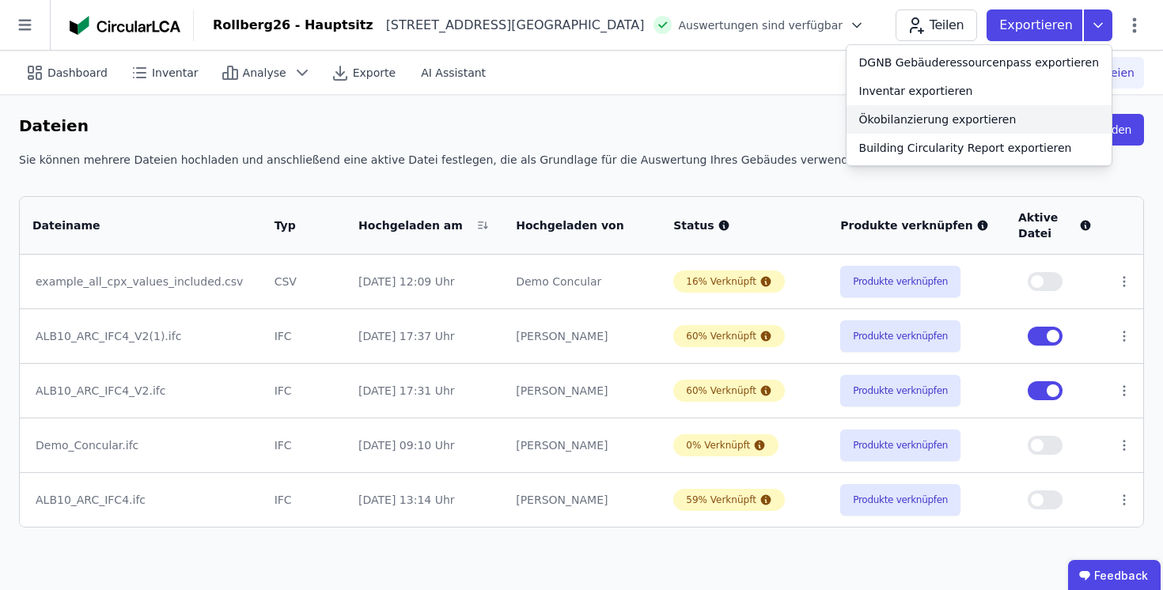
click at [972, 116] on div "Ökobilanzierung exportieren" at bounding box center [937, 120] width 157 height 16
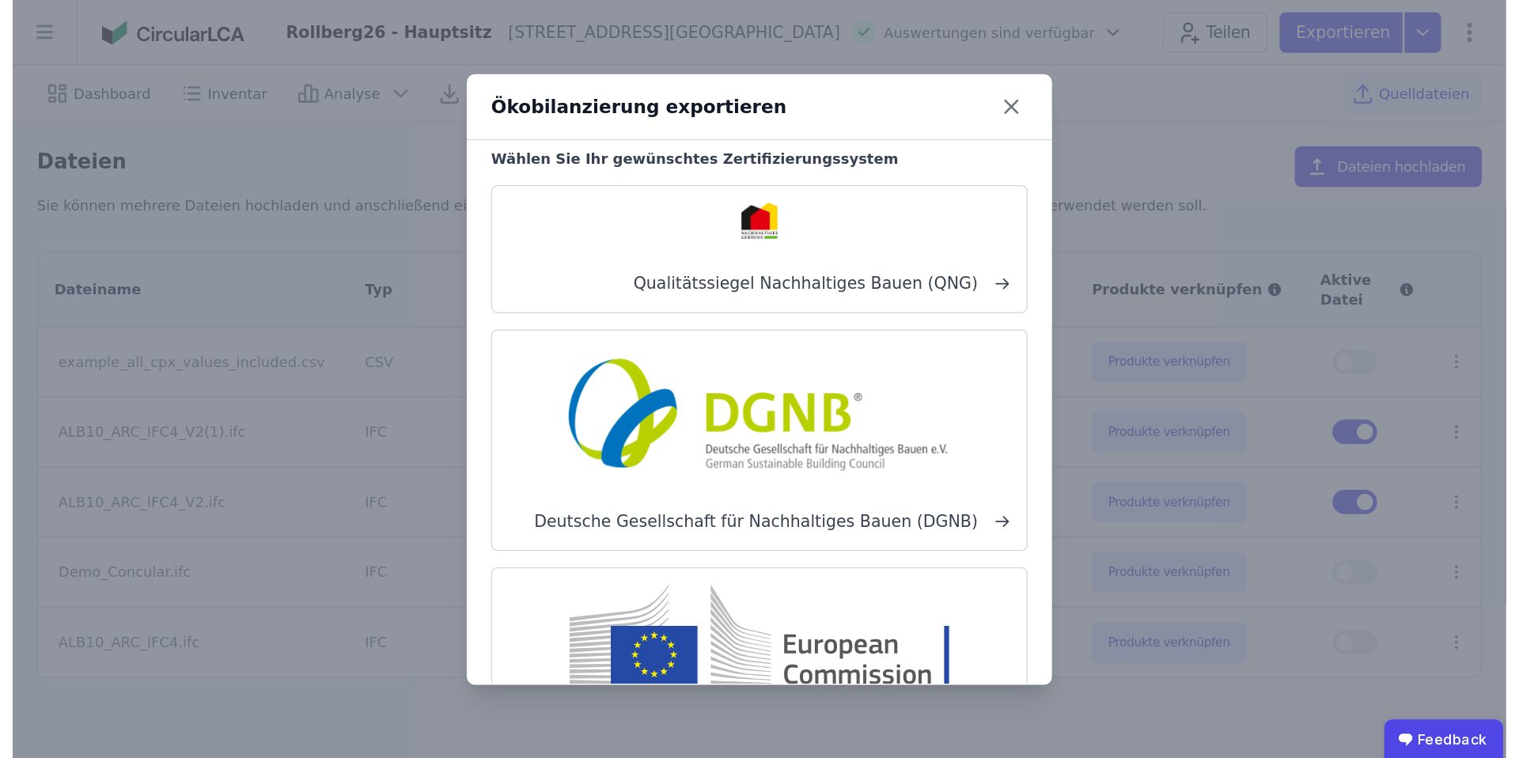
scroll to position [0, 0]
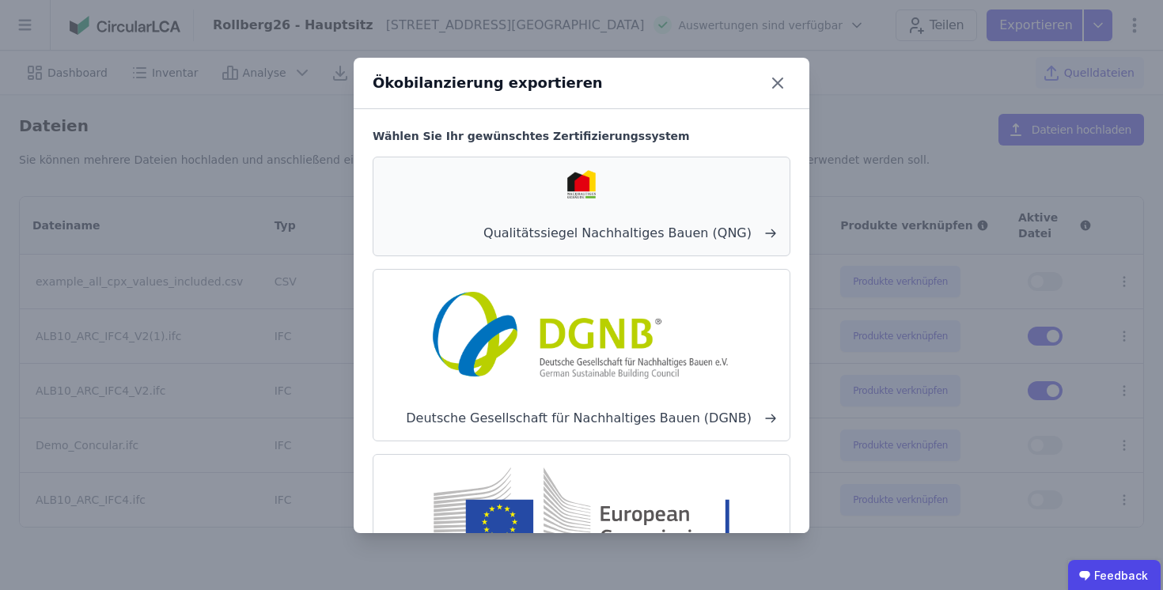
click at [660, 222] on div "Qualitätssiegel Nachhaltiges Bauen (QNG)" at bounding box center [582, 207] width 418 height 100
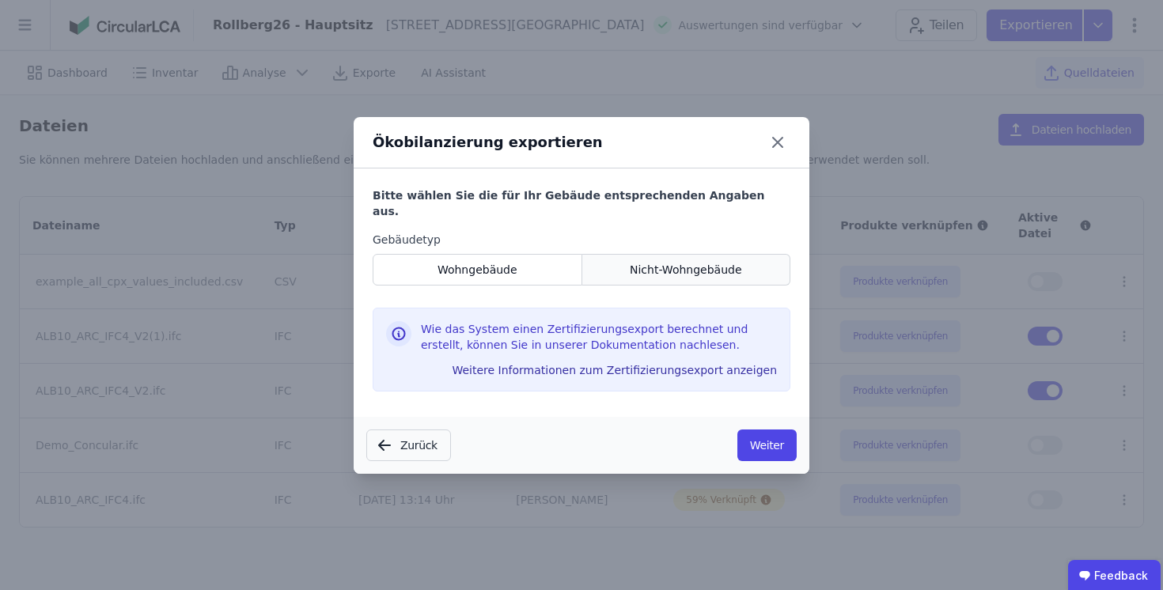
click at [625, 264] on div "Nicht-Wohngebäude" at bounding box center [686, 270] width 209 height 32
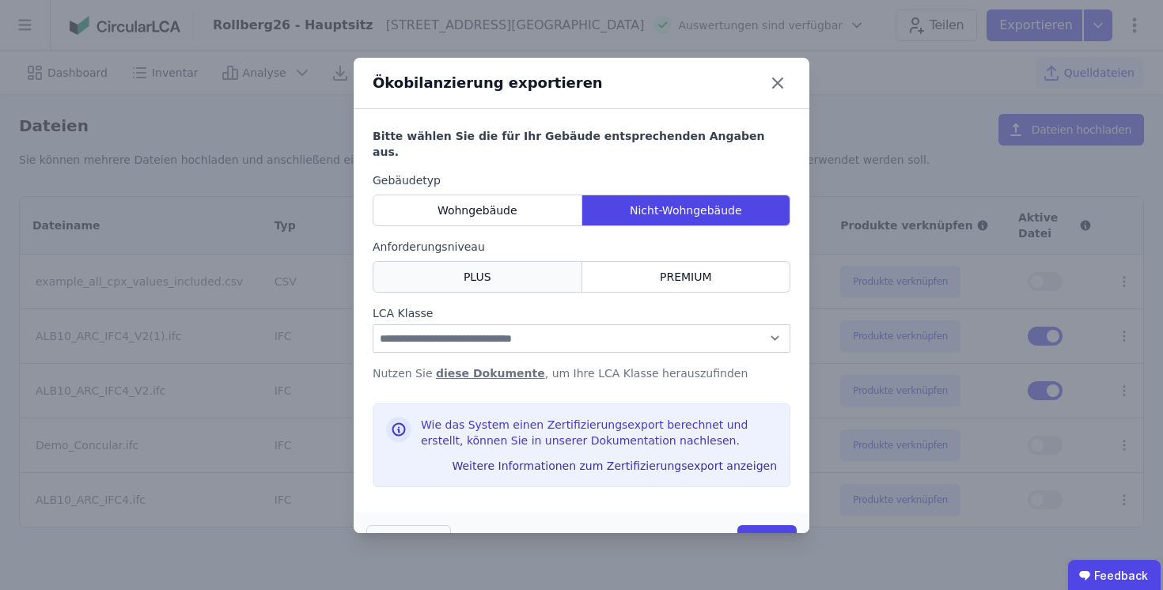
click at [554, 261] on div "PLUS" at bounding box center [478, 277] width 210 height 32
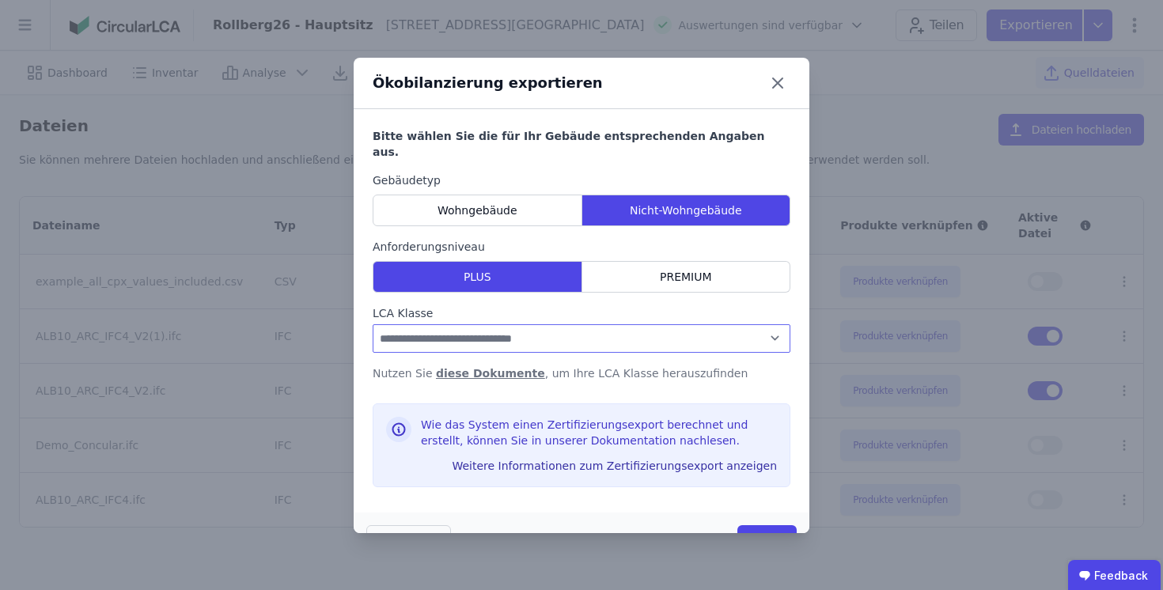
click at [696, 324] on select "**********" at bounding box center [582, 338] width 418 height 28
select select "*"
click at [373, 324] on select "**********" at bounding box center [582, 338] width 418 height 28
click at [768, 525] on button "Weiter" at bounding box center [767, 541] width 59 height 32
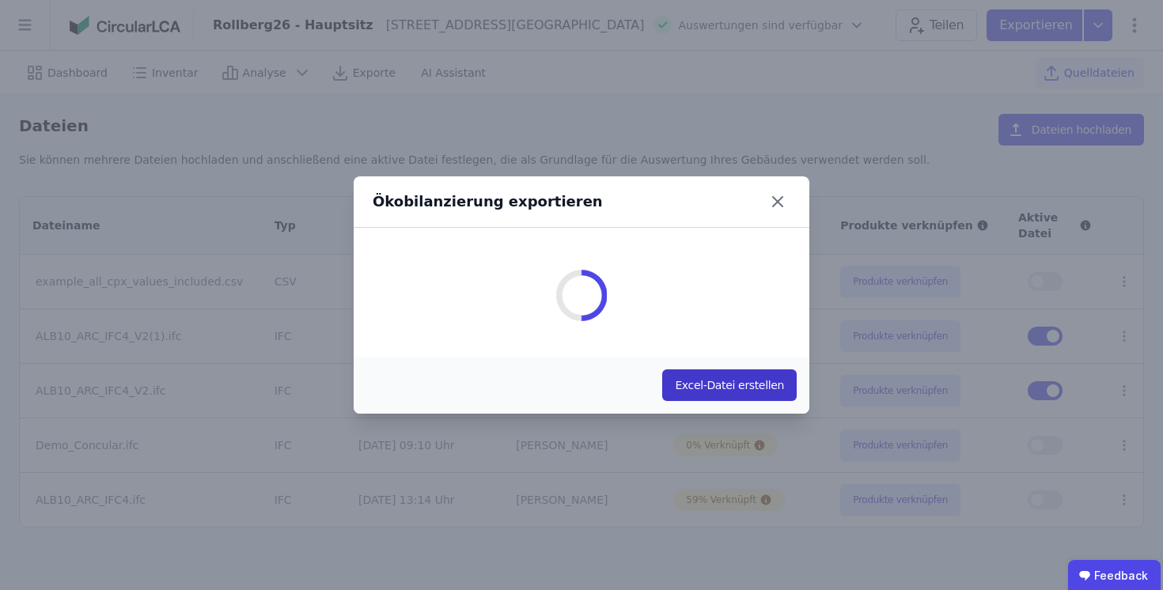
click at [761, 382] on button "Excel-Datei erstellen" at bounding box center [729, 386] width 135 height 32
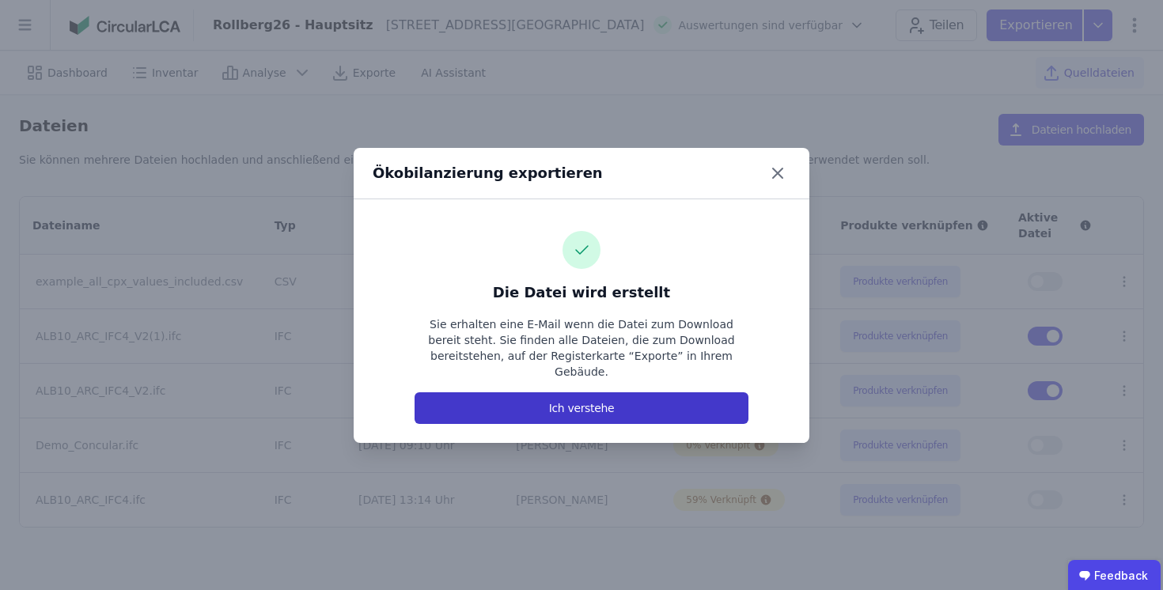
click at [601, 400] on button "Ich verstehe" at bounding box center [582, 409] width 334 height 32
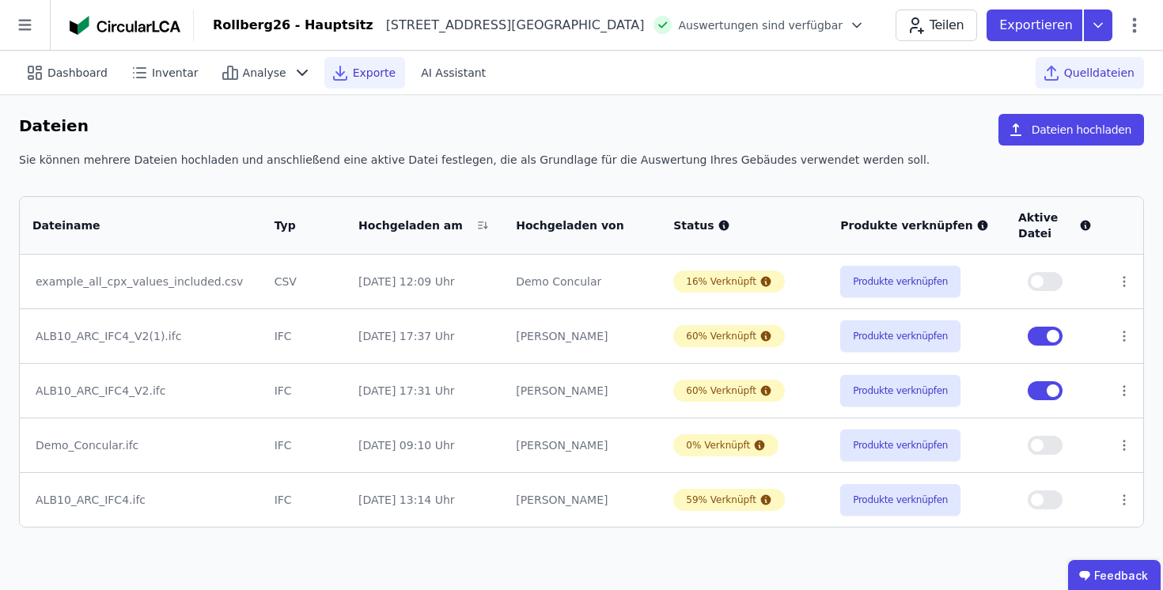
click at [353, 71] on span "Exporte" at bounding box center [374, 73] width 43 height 16
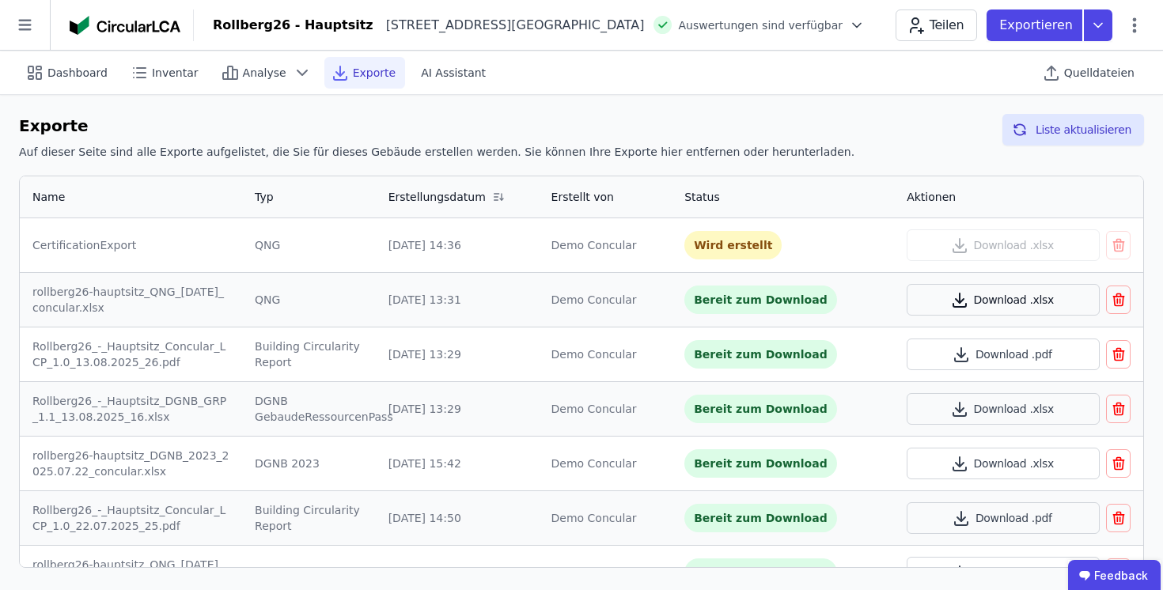
click at [1011, 305] on button "Download .xlsx" at bounding box center [1003, 300] width 193 height 32
click at [63, 73] on span "Dashboard" at bounding box center [77, 73] width 60 height 16
select select "*"
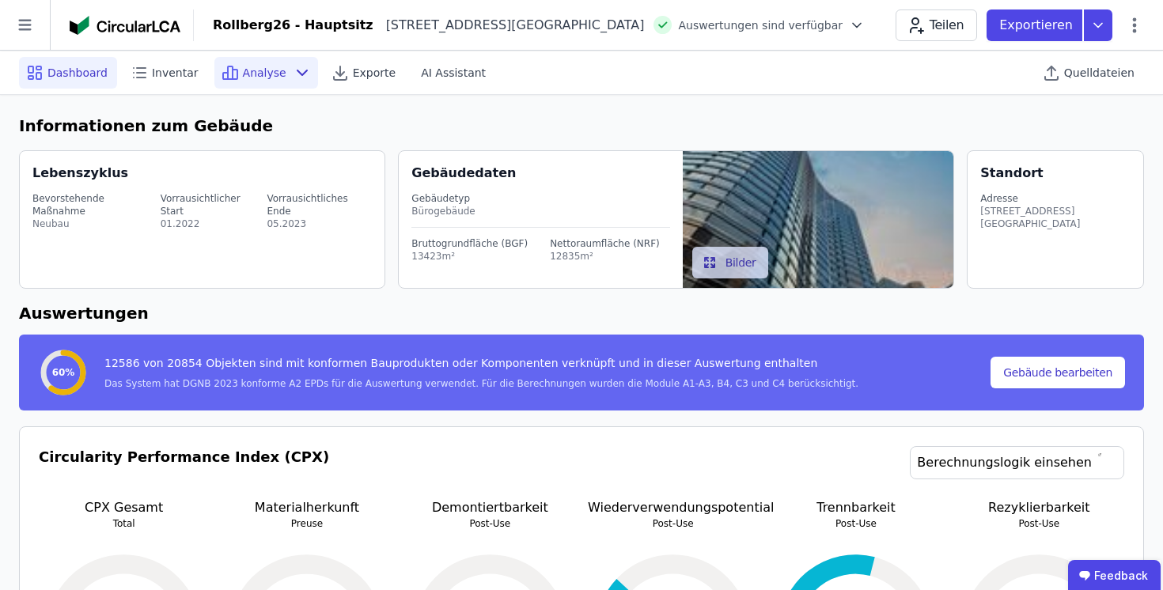
click at [293, 69] on icon at bounding box center [302, 72] width 19 height 19
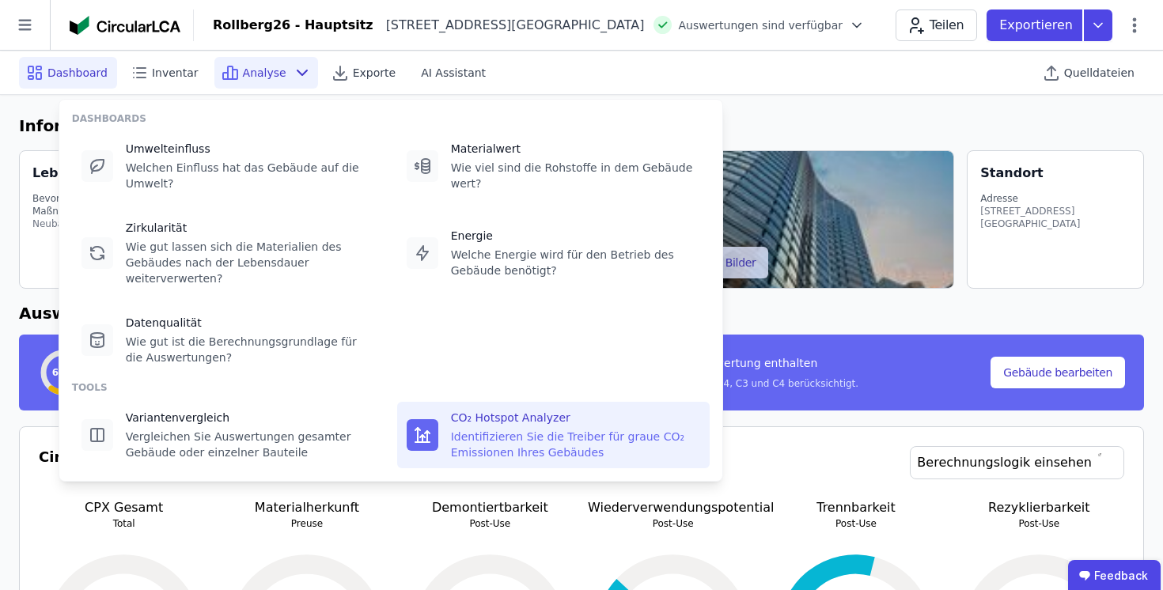
click at [477, 431] on div "Identifizieren Sie die Treiber für graue CO₂ Emissionen Ihres Gebäudes" at bounding box center [575, 445] width 249 height 32
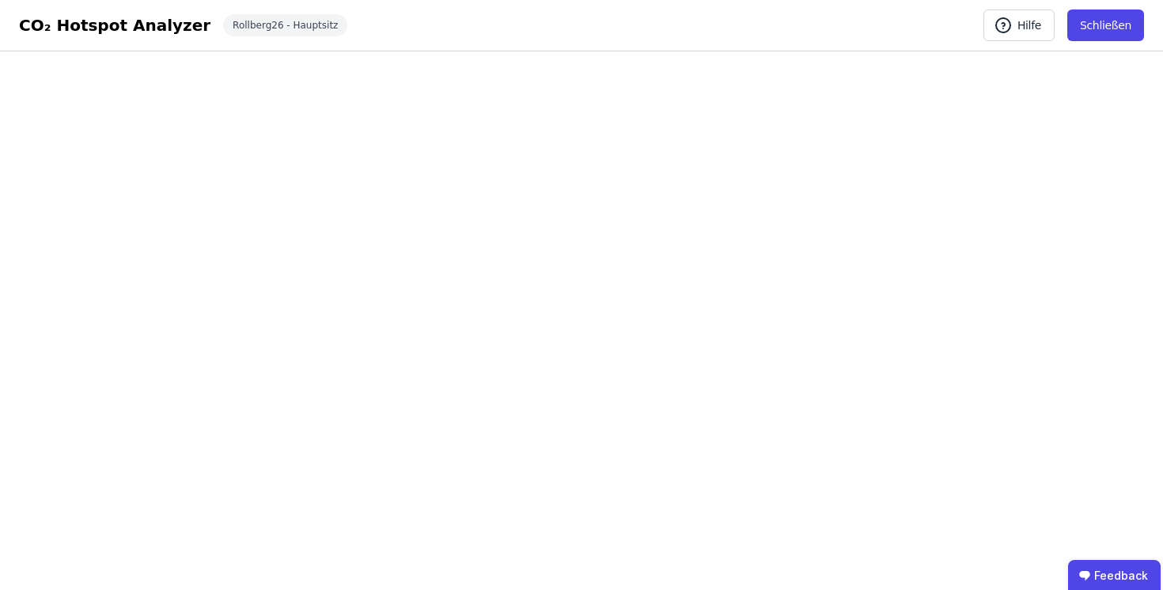
click at [1105, 27] on button "Schließen" at bounding box center [1106, 25] width 77 height 32
select select "*"
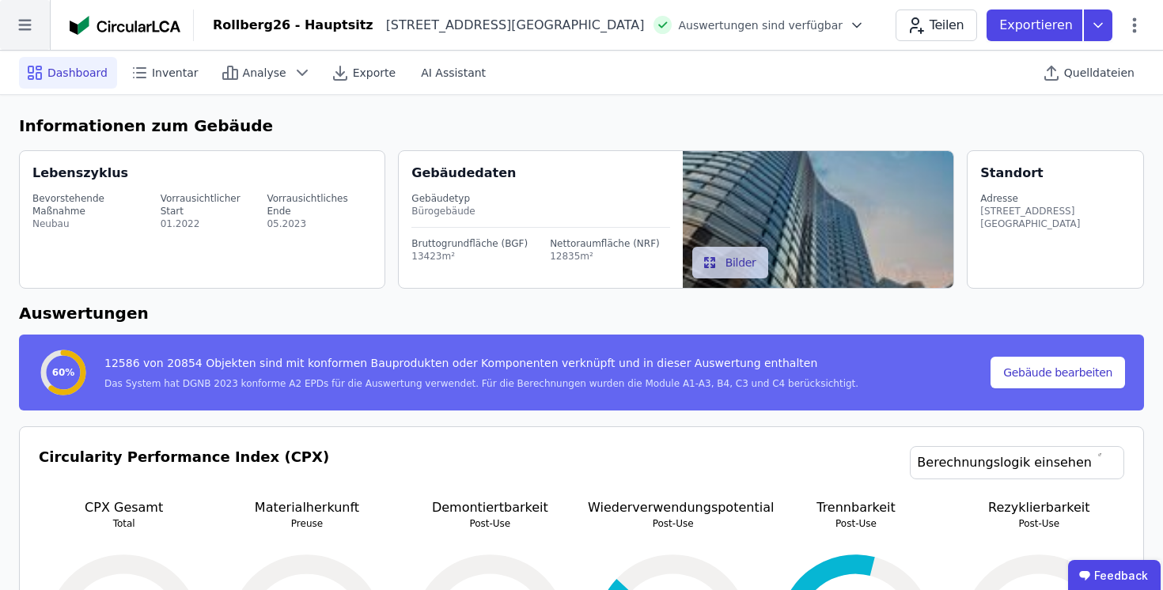
click at [26, 34] on icon at bounding box center [25, 25] width 50 height 50
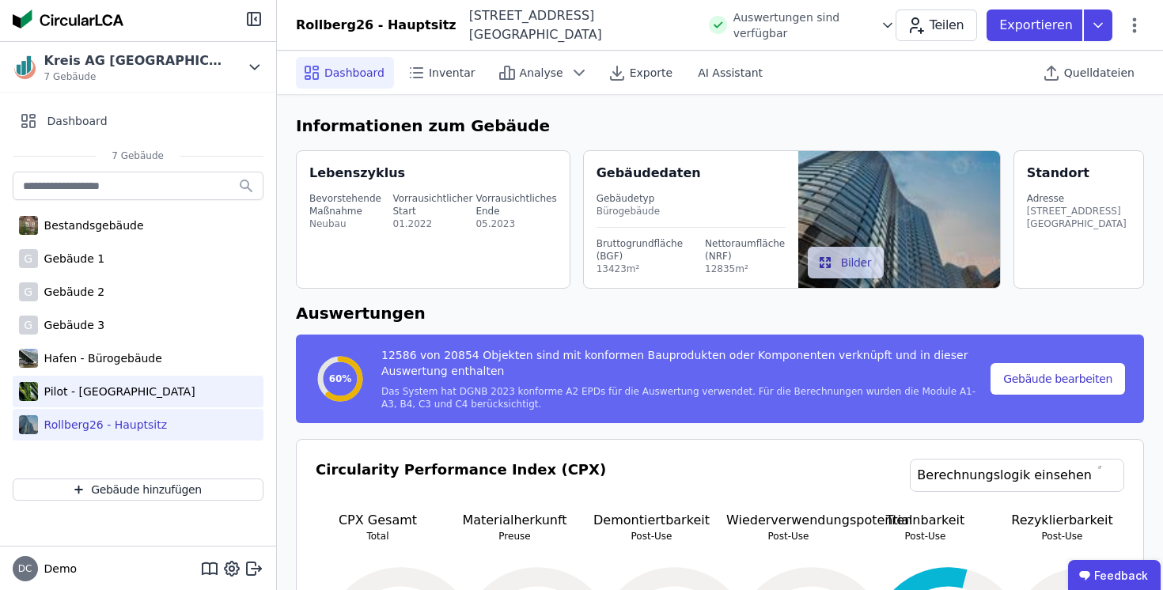
click at [97, 390] on div "Pilot - [GEOGRAPHIC_DATA]" at bounding box center [116, 392] width 157 height 16
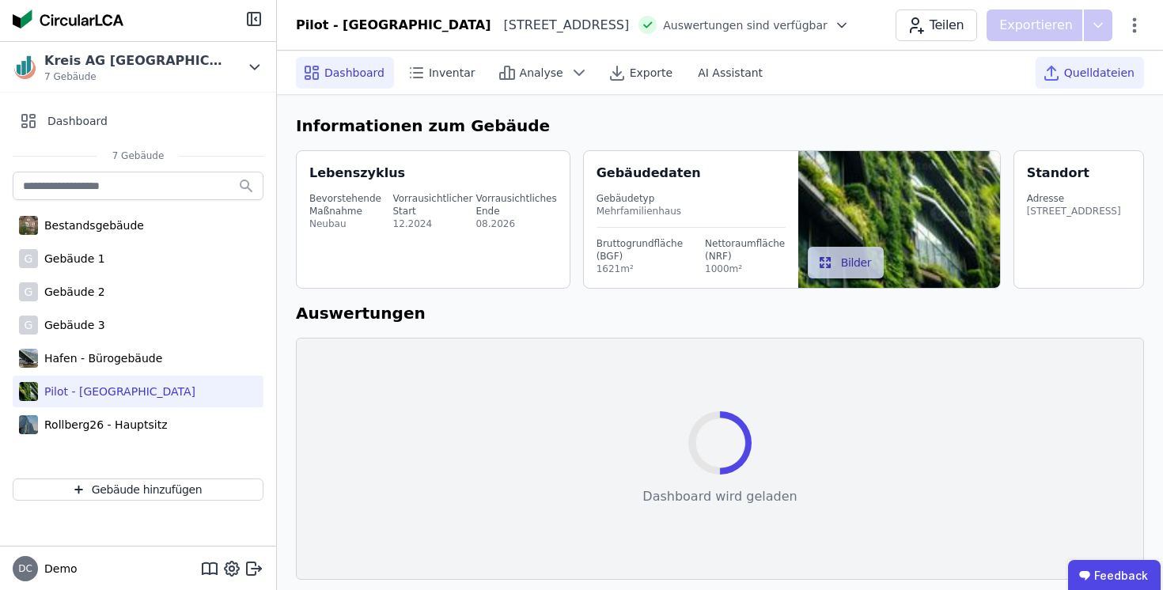
click at [1076, 82] on div "Quelldateien" at bounding box center [1090, 73] width 108 height 32
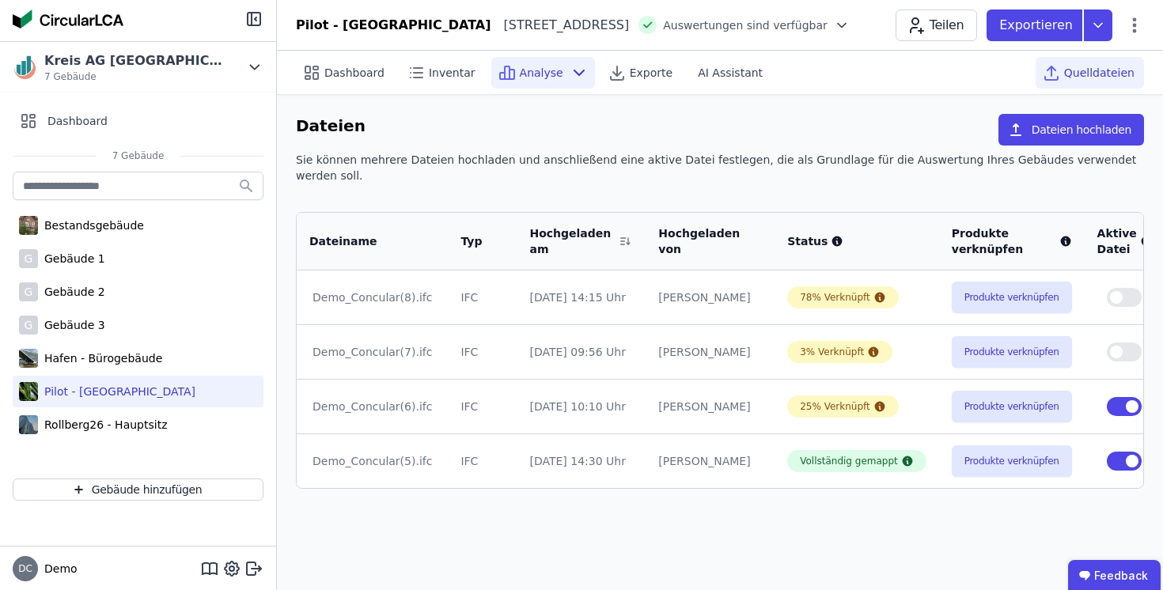
click at [570, 75] on icon at bounding box center [579, 72] width 19 height 19
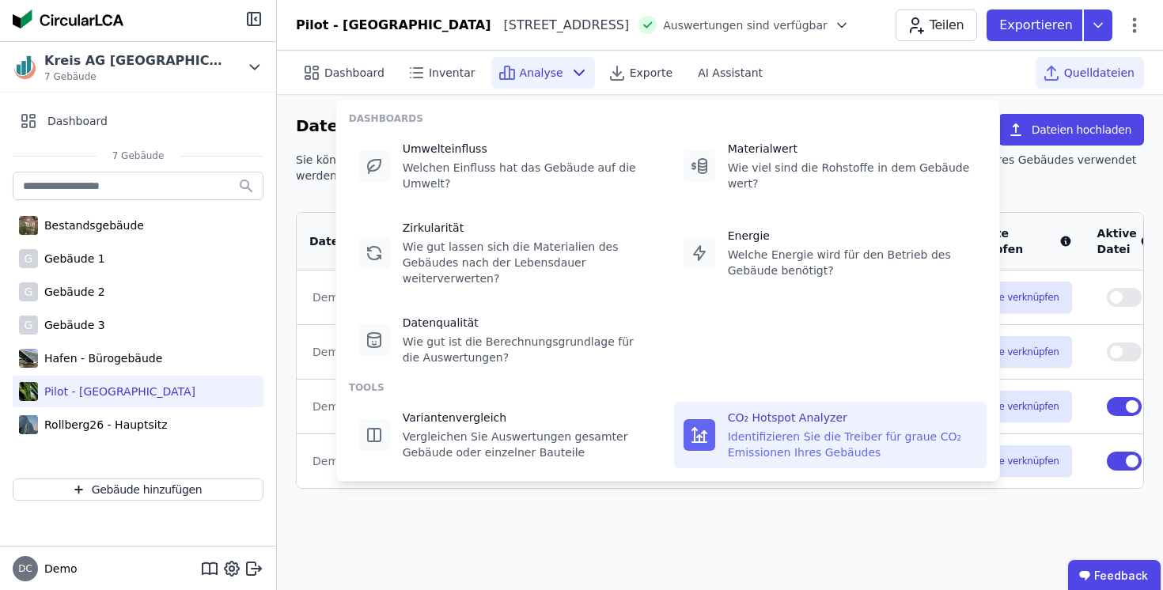
click at [783, 429] on div "Identifizieren Sie die Treiber für graue CO₂ Emissionen Ihres Gebäudes" at bounding box center [852, 445] width 249 height 32
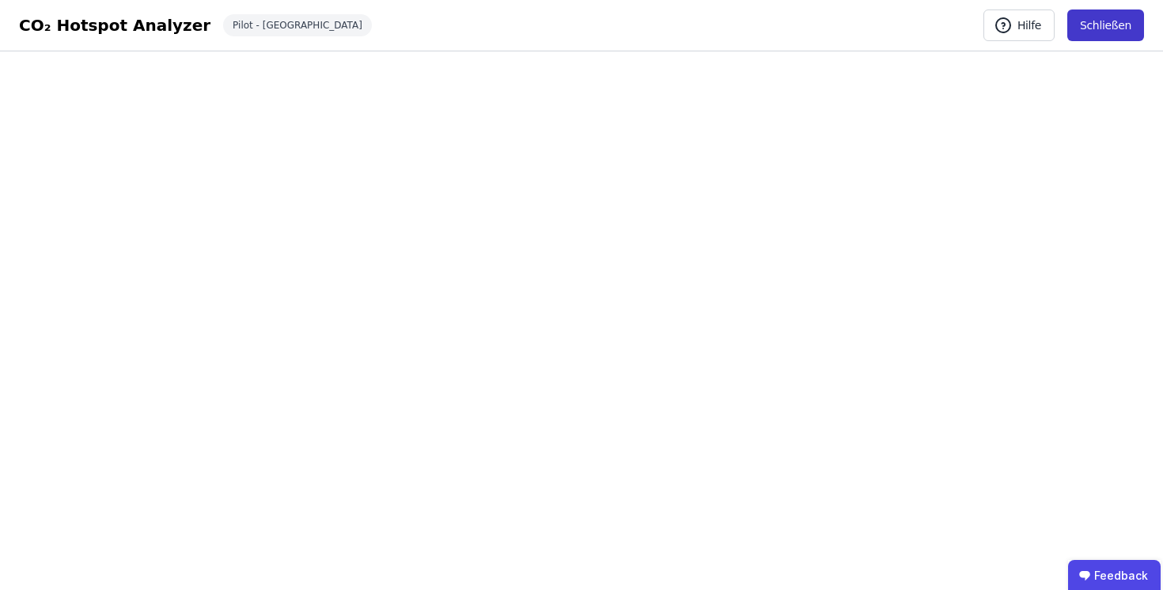
click at [1141, 28] on button "Schließen" at bounding box center [1106, 25] width 77 height 32
